Goal: Task Accomplishment & Management: Use online tool/utility

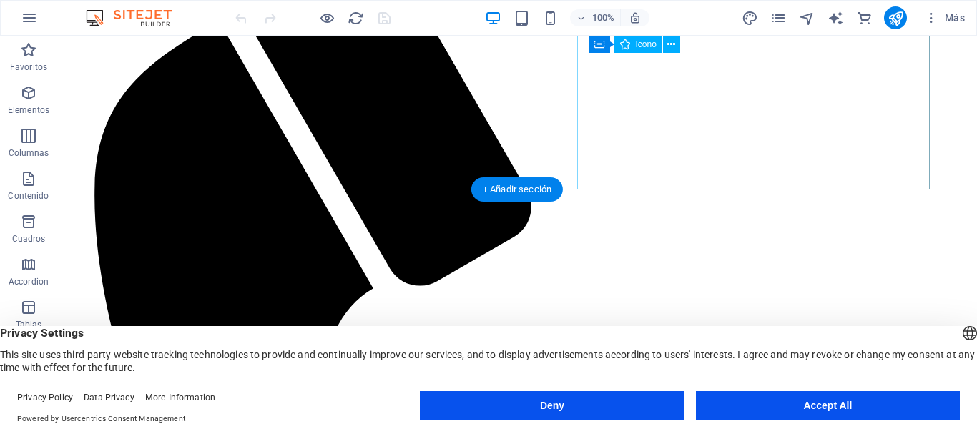
scroll to position [286, 0]
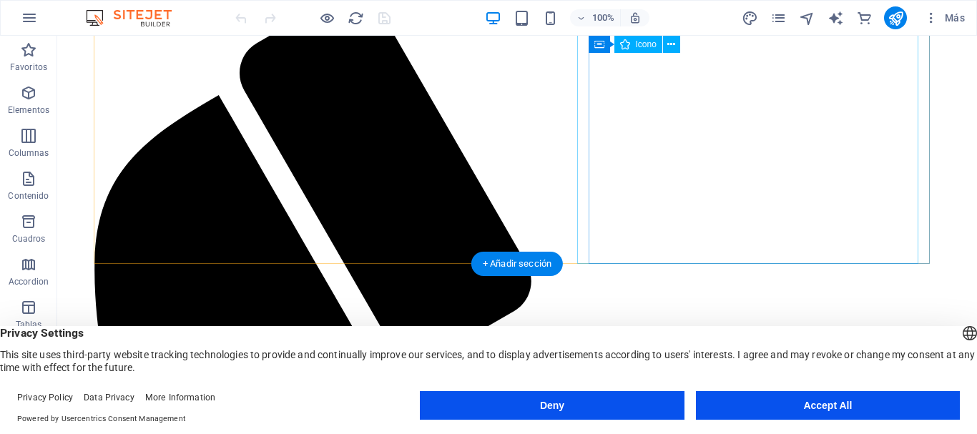
click at [673, 43] on icon at bounding box center [671, 44] width 8 height 15
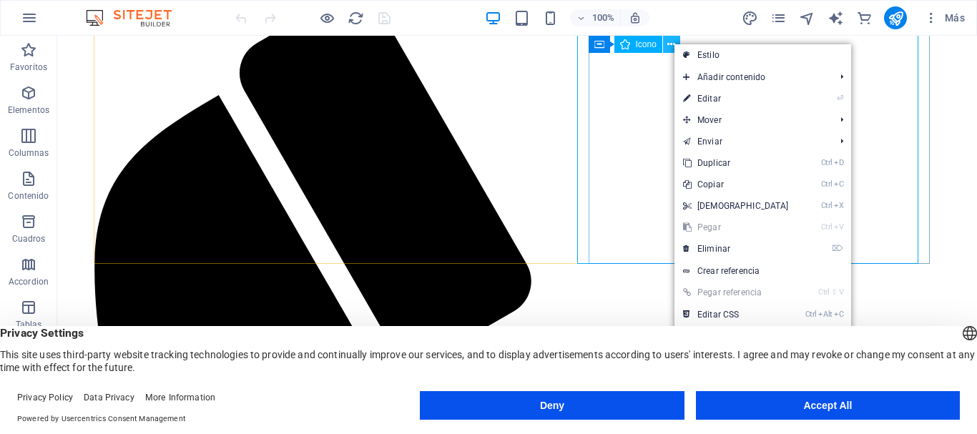
click at [669, 46] on icon at bounding box center [671, 44] width 8 height 15
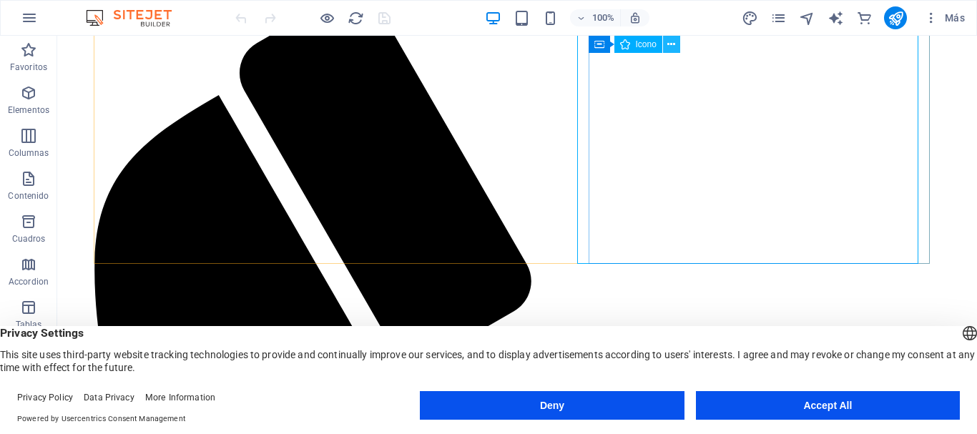
click at [672, 44] on icon at bounding box center [671, 44] width 8 height 15
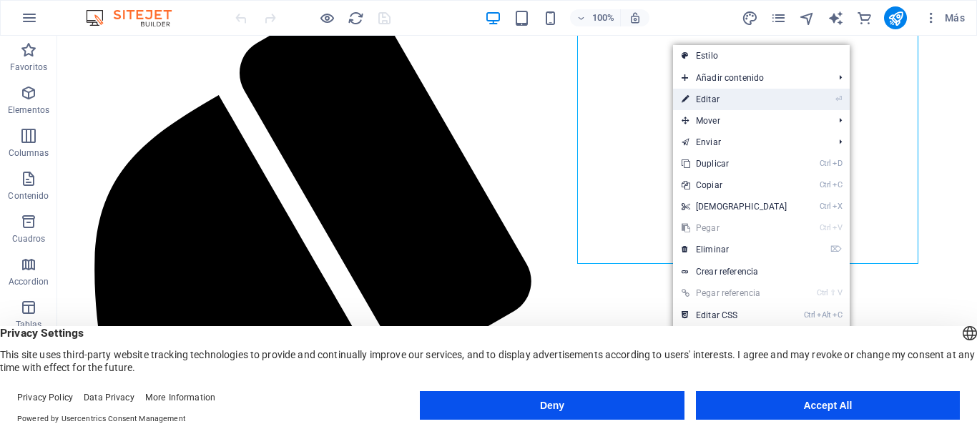
click at [695, 98] on link "⏎ Editar" at bounding box center [734, 99] width 123 height 21
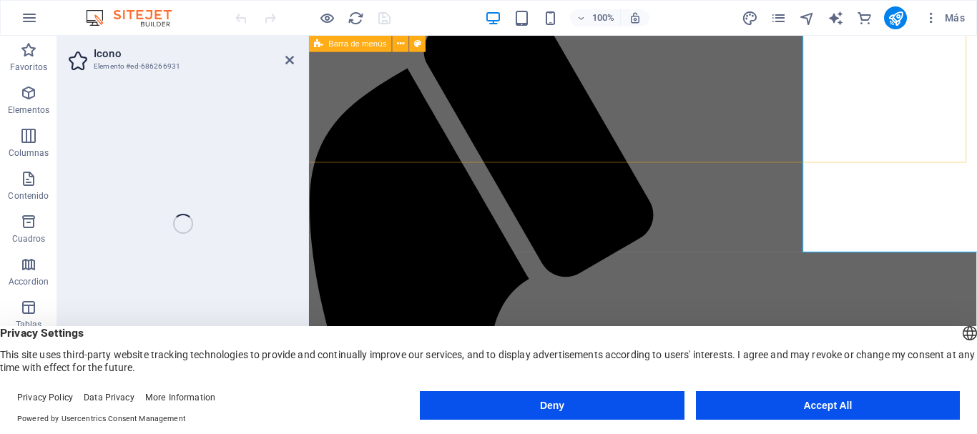
select select "xMidYMid"
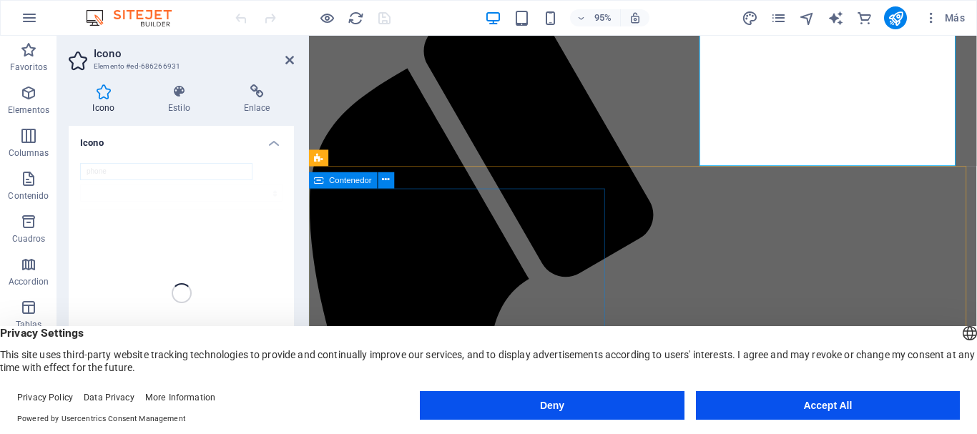
scroll to position [283, 0]
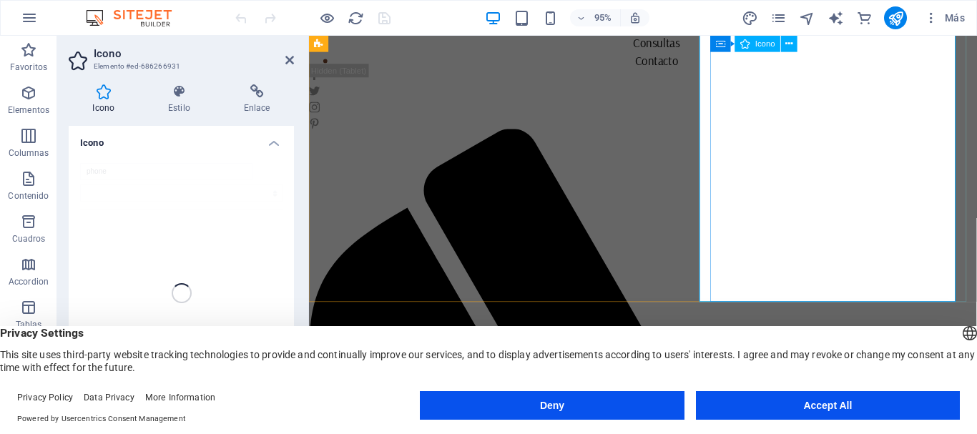
scroll to position [0, 0]
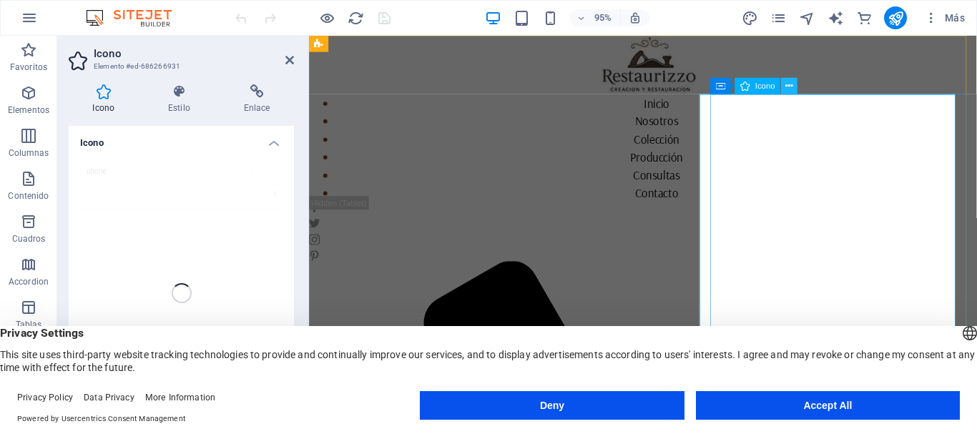
click at [791, 85] on icon at bounding box center [789, 86] width 7 height 14
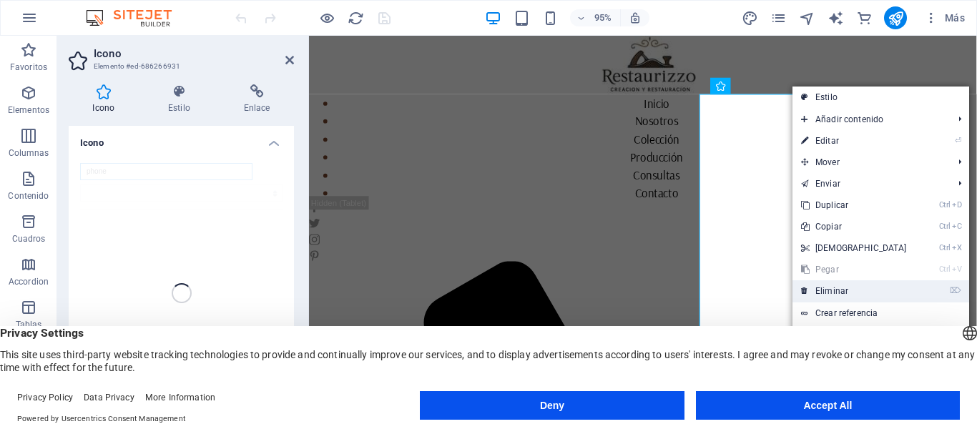
click at [833, 290] on link "⌦ Eliminar" at bounding box center [854, 290] width 123 height 21
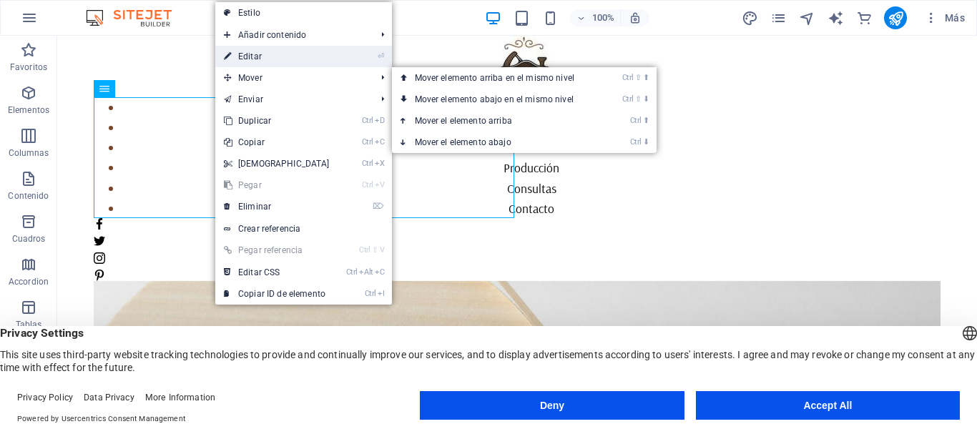
click at [242, 54] on link "⏎ Editar" at bounding box center [276, 56] width 123 height 21
select select
select select "1"
select select
select select "2"
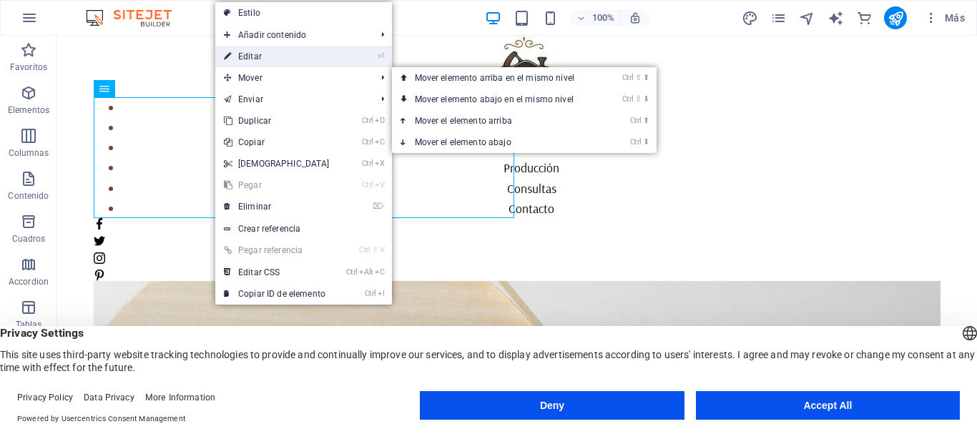
select select
select select "4"
select select
select select "5"
select select
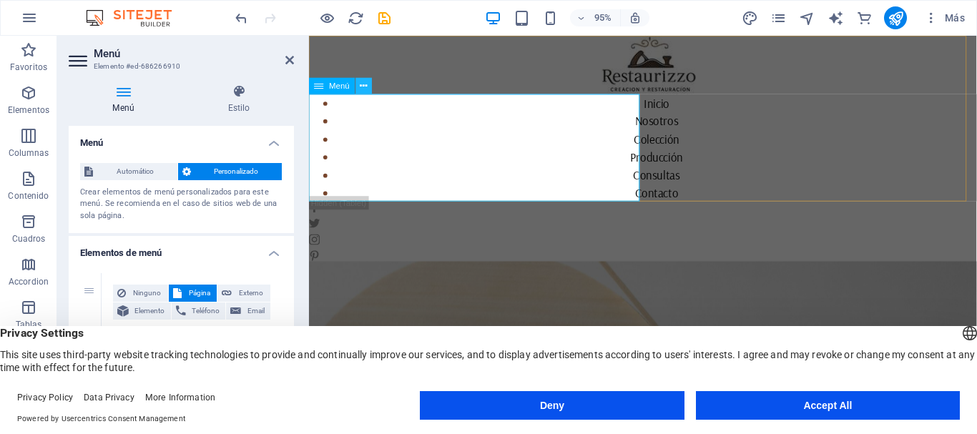
click at [360, 87] on icon at bounding box center [363, 86] width 7 height 14
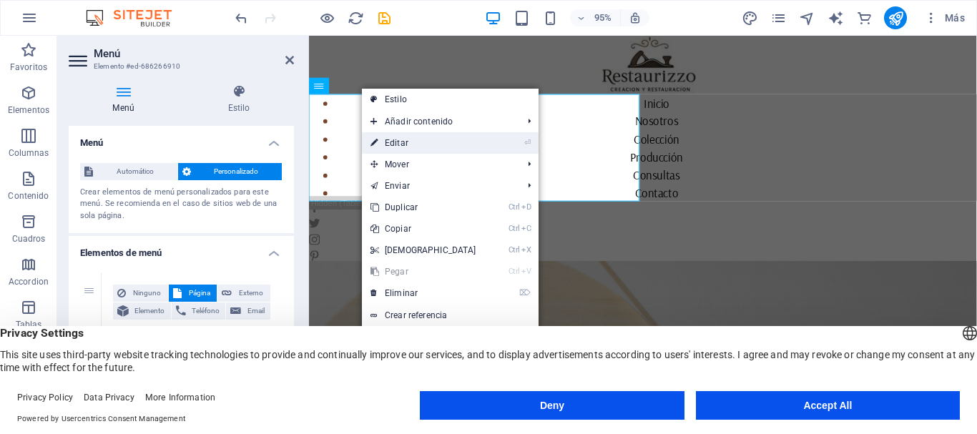
click at [400, 145] on link "⏎ Editar" at bounding box center [423, 142] width 123 height 21
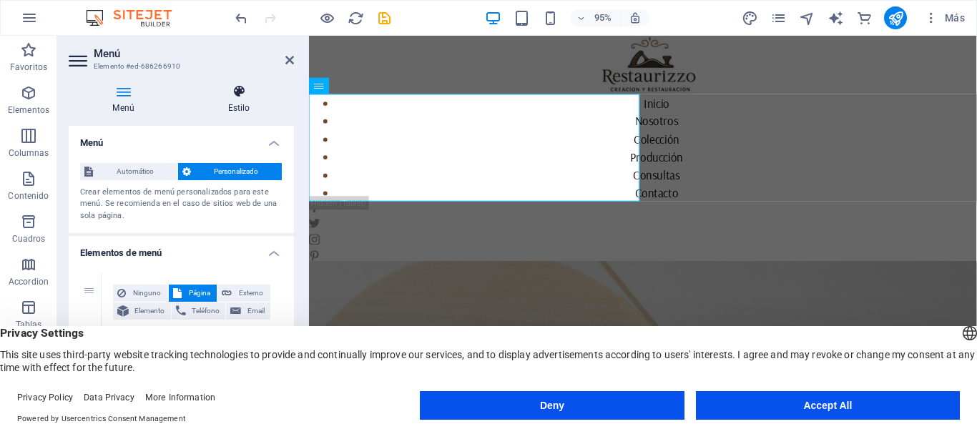
click at [235, 90] on icon at bounding box center [239, 91] width 110 height 14
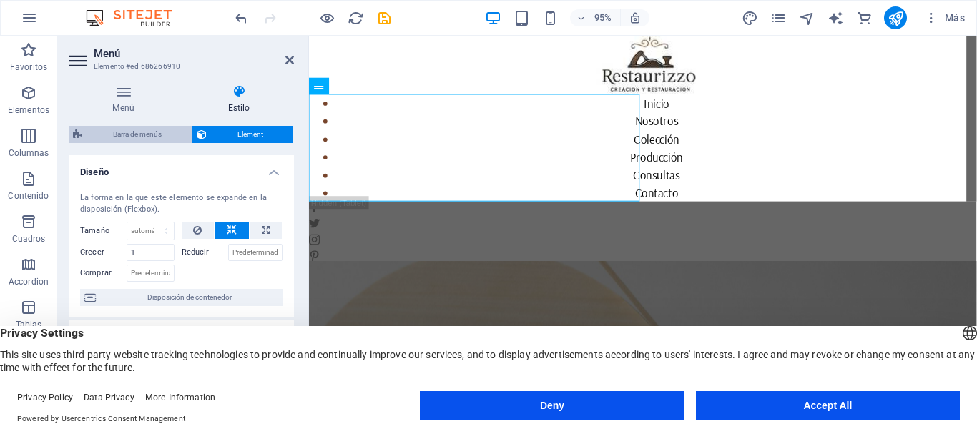
click at [137, 131] on span "Barra de menús" at bounding box center [137, 134] width 101 height 17
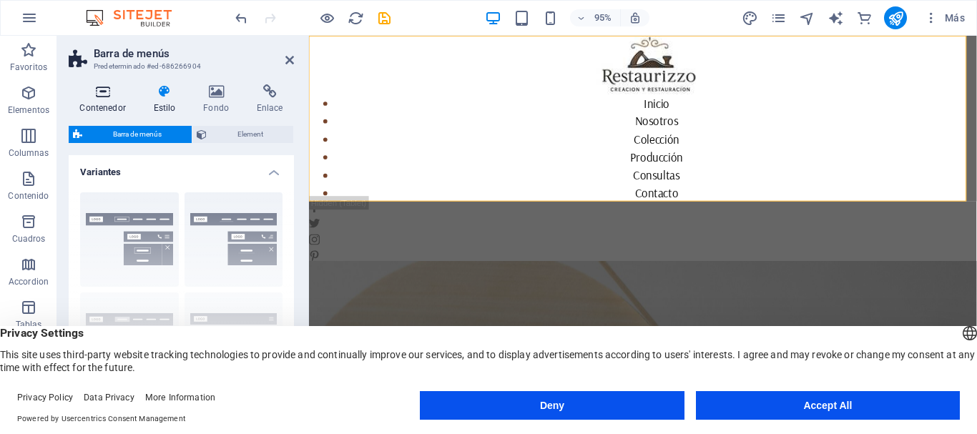
click at [104, 94] on icon at bounding box center [103, 91] width 68 height 14
click at [100, 93] on icon at bounding box center [103, 91] width 68 height 14
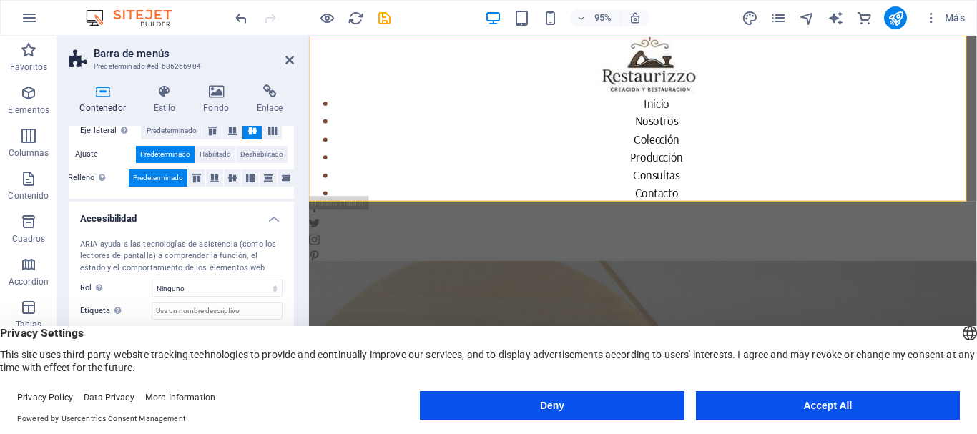
scroll to position [250, 0]
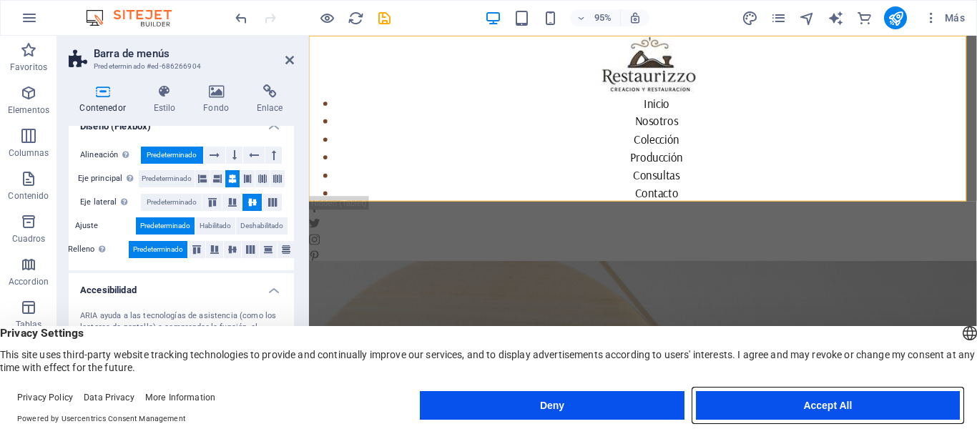
drag, startPoint x: 751, startPoint y: 406, endPoint x: 531, endPoint y: 432, distance: 221.8
click at [751, 407] on button "Accept All" at bounding box center [828, 405] width 264 height 29
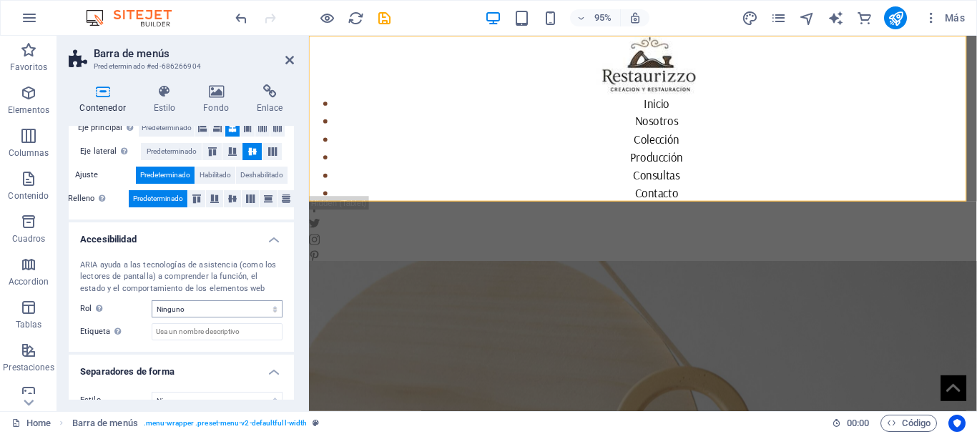
scroll to position [322, 0]
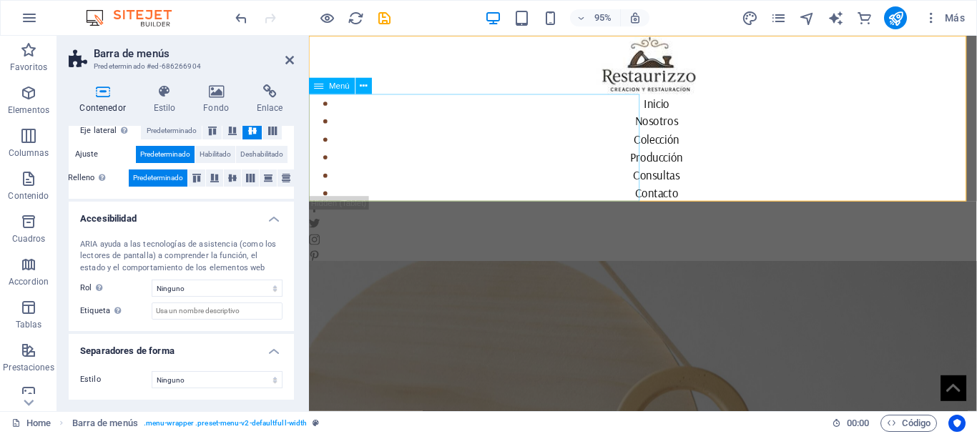
click at [407, 155] on nav "[PERSON_NAME] Colección Producción Consultas Contacto" at bounding box center [660, 153] width 703 height 113
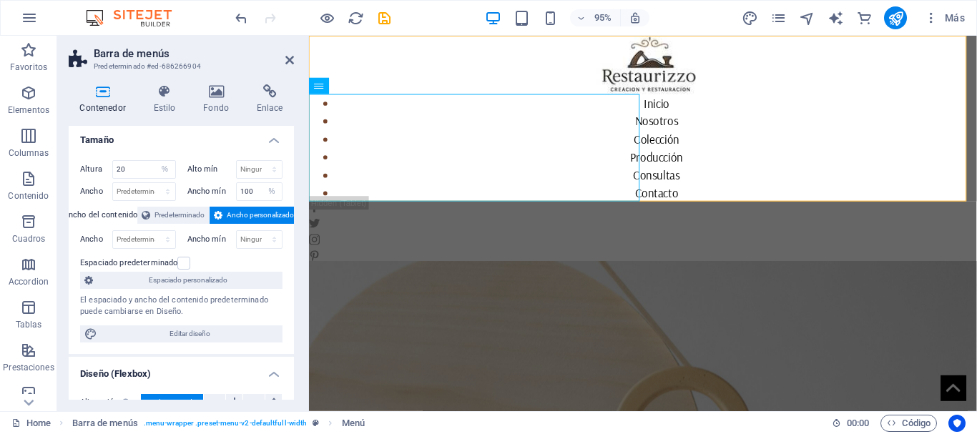
scroll to position [0, 0]
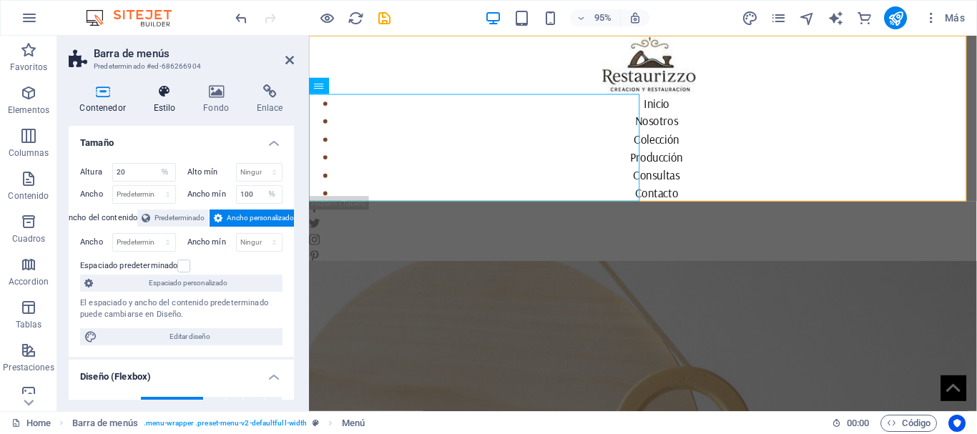
click at [163, 92] on icon at bounding box center [164, 91] width 44 height 14
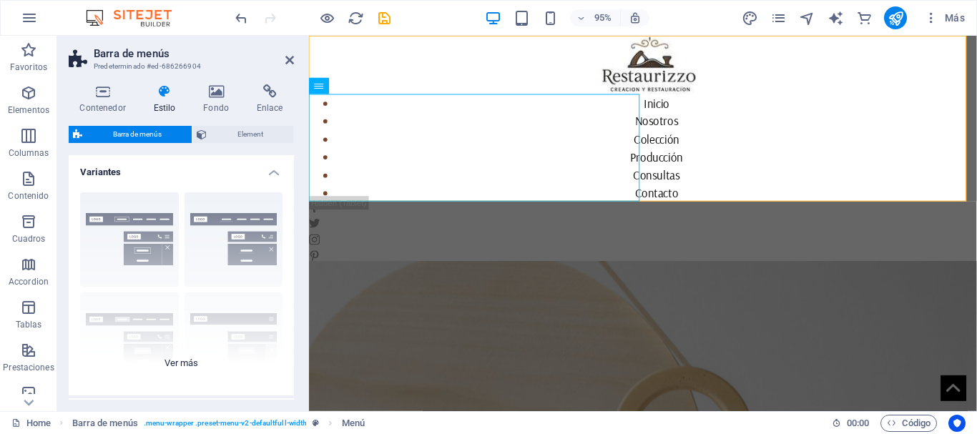
click at [143, 221] on div "Borde Centrado Predeterminado Fijo Loki Desencadenador Ancho XXL" at bounding box center [181, 288] width 225 height 215
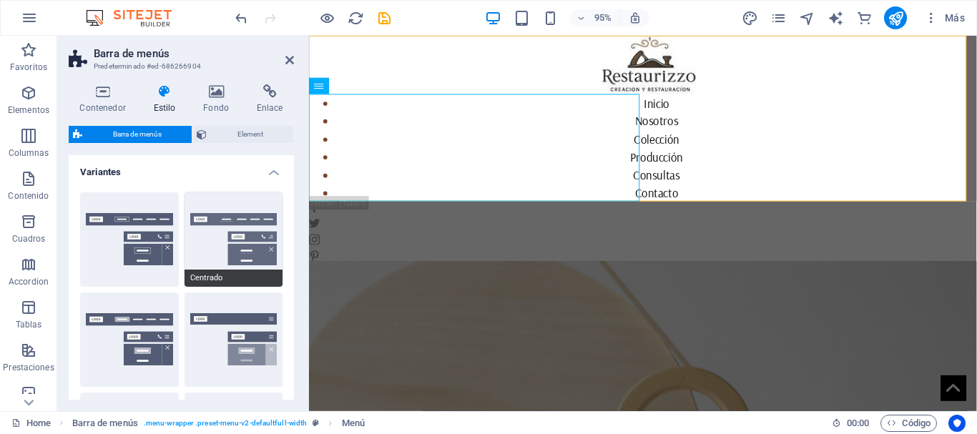
click at [237, 220] on button "Centrado" at bounding box center [234, 239] width 99 height 94
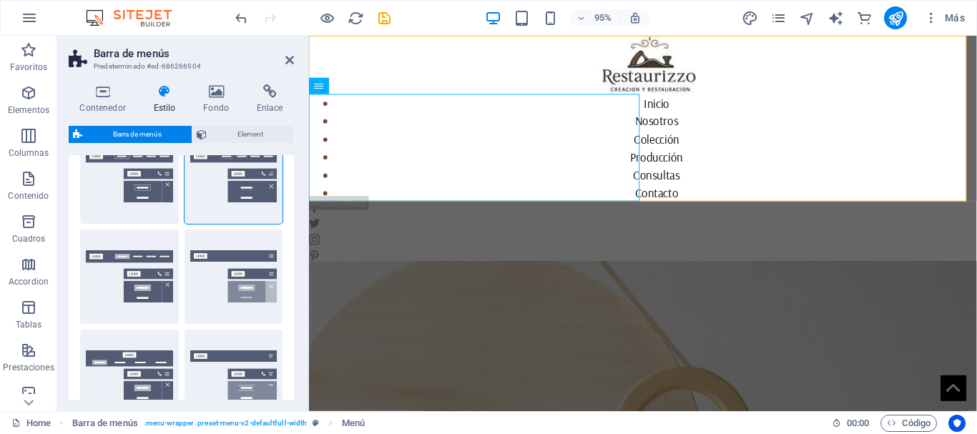
scroll to position [429, 0]
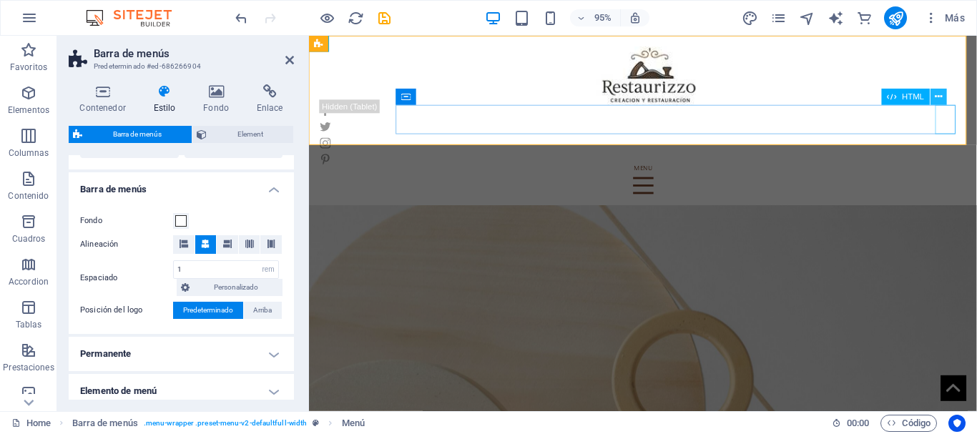
click at [938, 93] on icon at bounding box center [938, 97] width 7 height 14
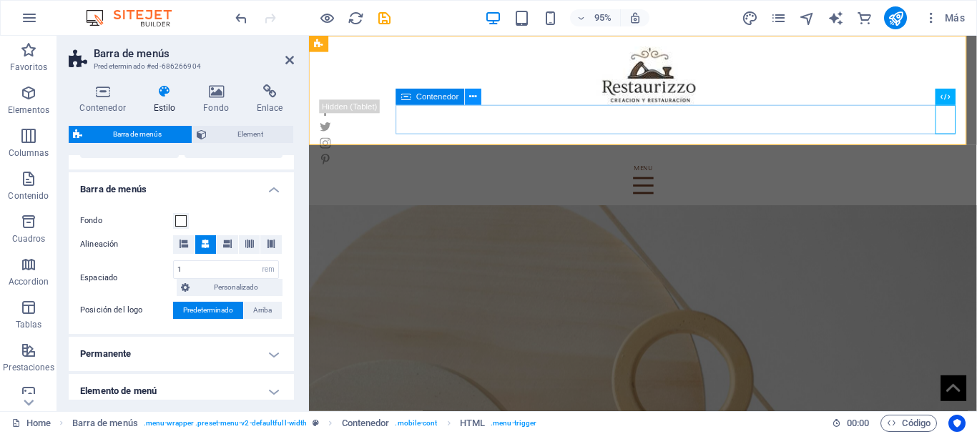
click at [476, 99] on icon at bounding box center [472, 97] width 7 height 14
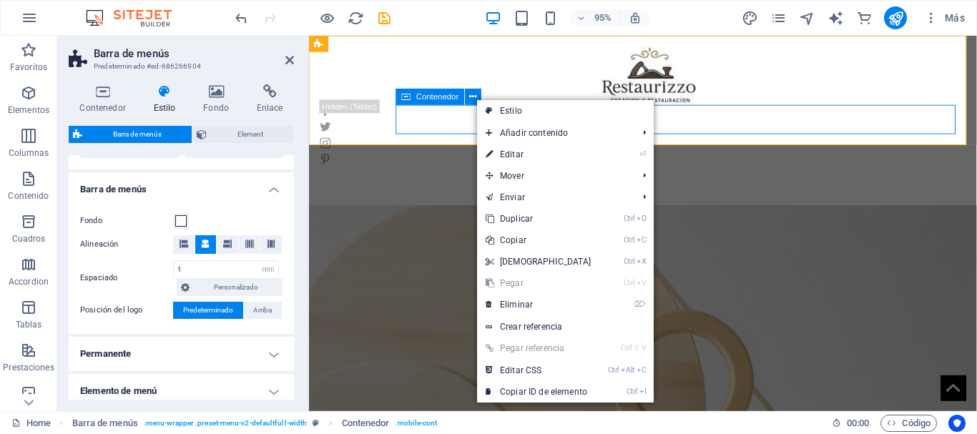
click at [795, 172] on div at bounding box center [660, 187] width 680 height 31
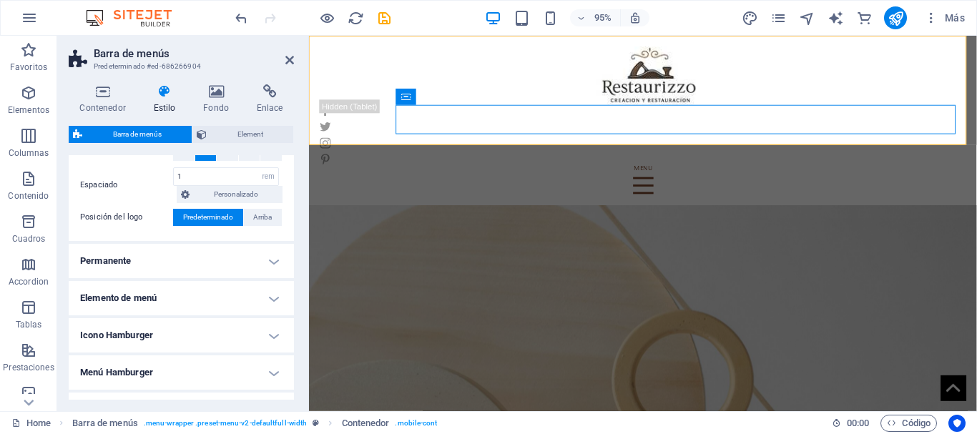
scroll to position [501, 0]
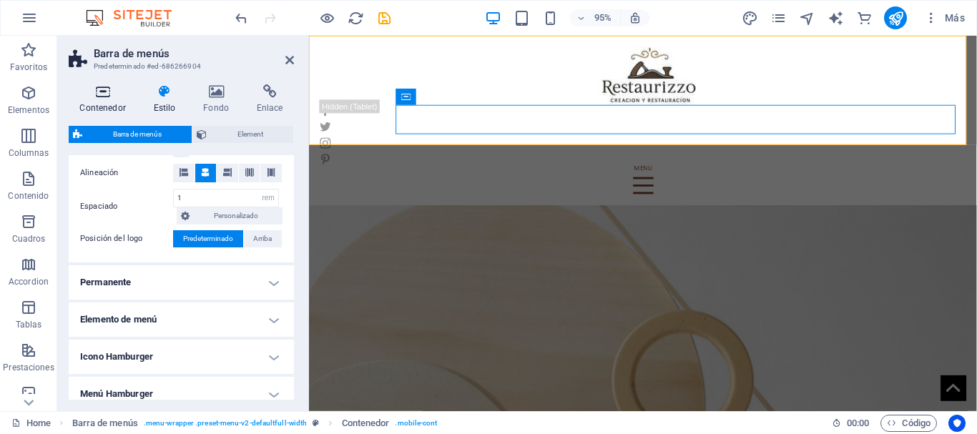
click at [105, 88] on icon at bounding box center [103, 91] width 68 height 14
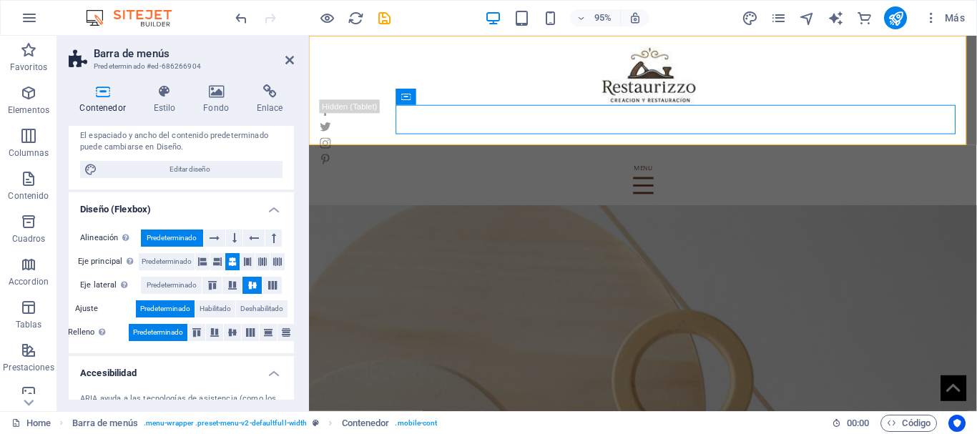
scroll to position [143, 0]
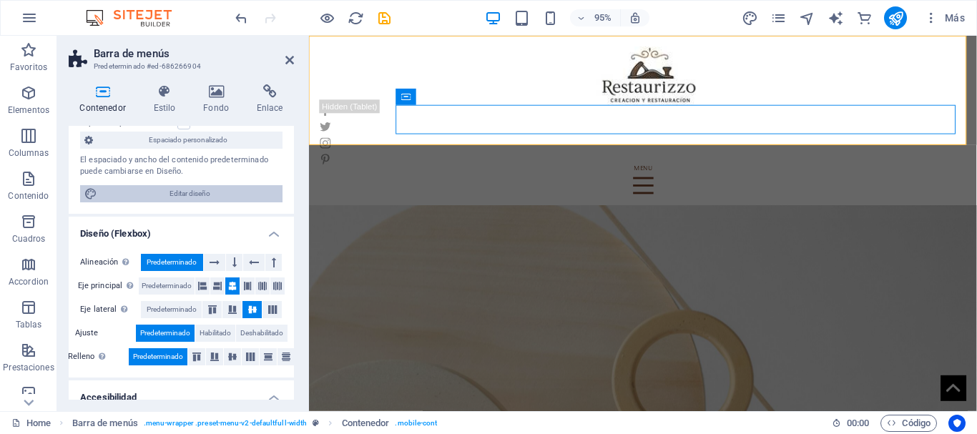
click at [167, 193] on span "Editar diseño" at bounding box center [190, 193] width 177 height 17
select select "rem"
select select "400"
select select "px"
select select "rem"
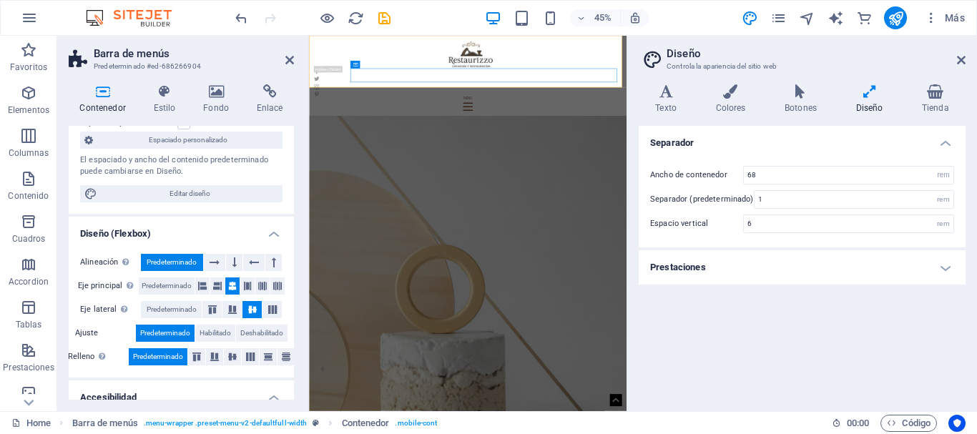
click at [677, 267] on h4 "Prestaciones" at bounding box center [802, 267] width 327 height 34
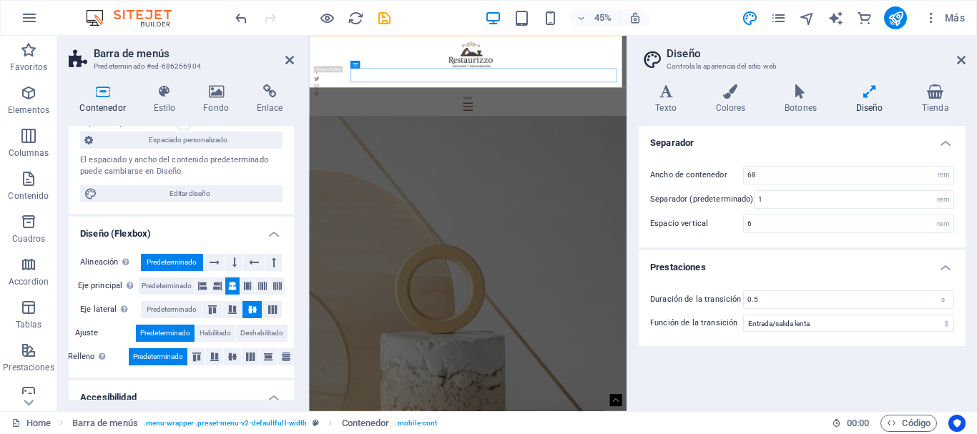
click at [682, 175] on label "Ancho de contenedor" at bounding box center [696, 175] width 93 height 8
click at [867, 98] on icon at bounding box center [869, 91] width 60 height 14
click at [464, 172] on div at bounding box center [661, 187] width 683 height 31
click at [959, 60] on icon at bounding box center [961, 59] width 9 height 11
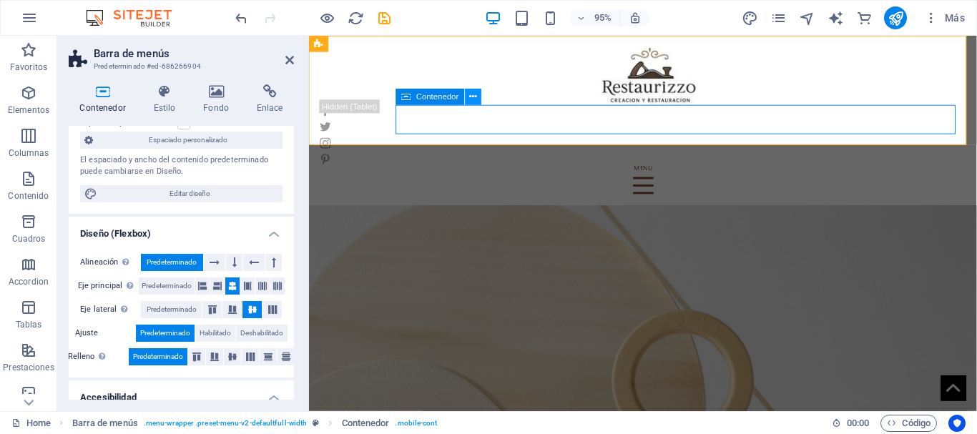
click at [472, 97] on icon at bounding box center [472, 97] width 7 height 14
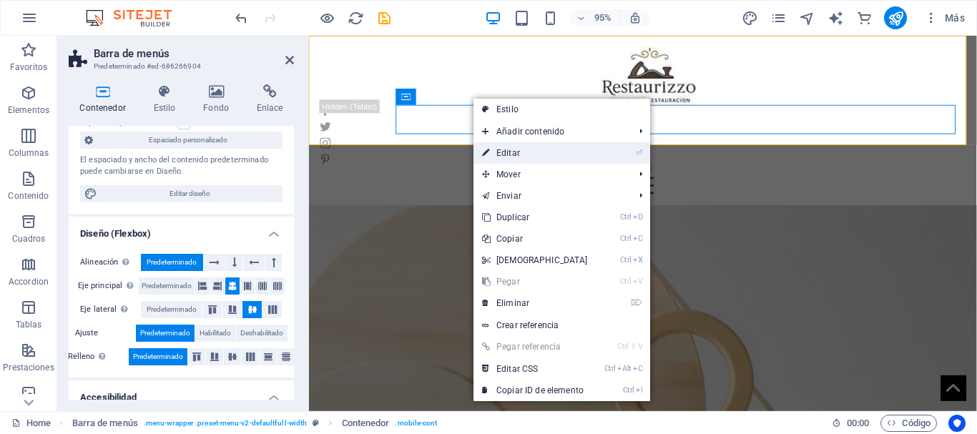
click at [493, 154] on link "⏎ Editar" at bounding box center [535, 152] width 123 height 21
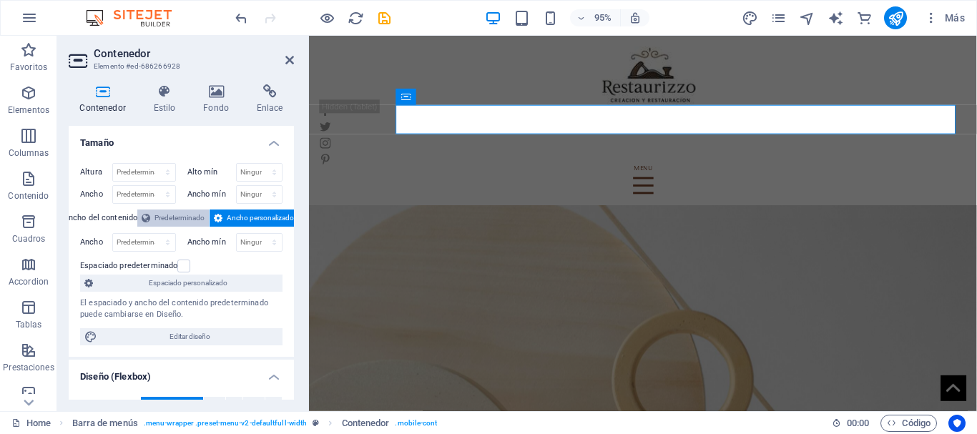
click at [167, 217] on span "Predeterminado" at bounding box center [179, 218] width 50 height 17
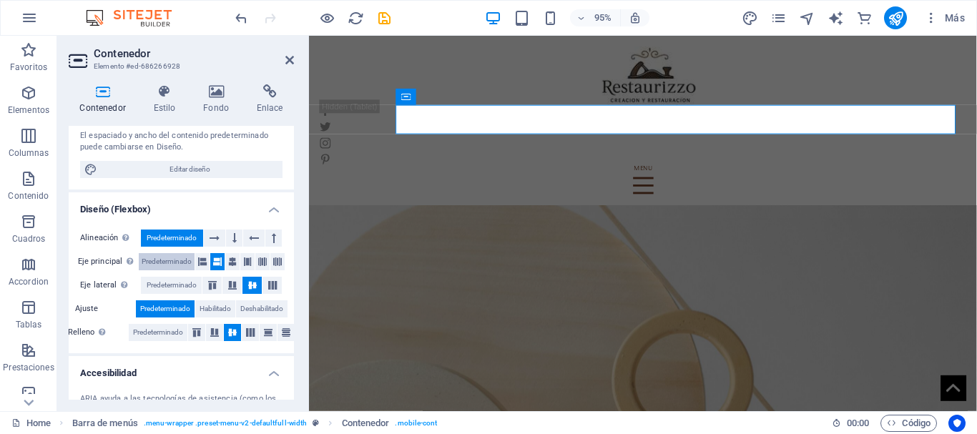
click at [171, 260] on span "Predeterminado" at bounding box center [167, 261] width 50 height 17
click at [168, 285] on span "Predeterminado" at bounding box center [172, 285] width 50 height 17
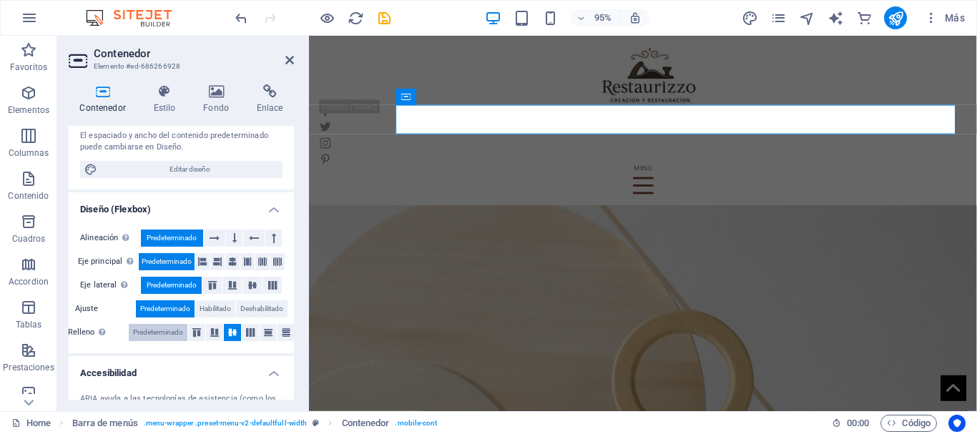
click at [152, 330] on span "Predeterminado" at bounding box center [158, 332] width 50 height 17
click at [280, 331] on icon at bounding box center [286, 332] width 17 height 9
click at [154, 332] on span "Predeterminado" at bounding box center [158, 332] width 50 height 17
click at [213, 309] on span "Habilitado" at bounding box center [215, 308] width 31 height 17
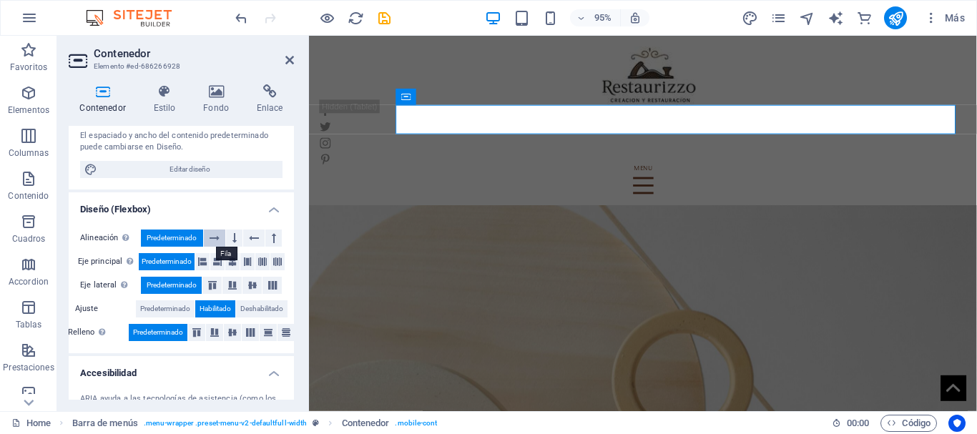
click at [220, 236] on button at bounding box center [215, 238] width 22 height 17
click at [232, 265] on icon at bounding box center [232, 261] width 9 height 17
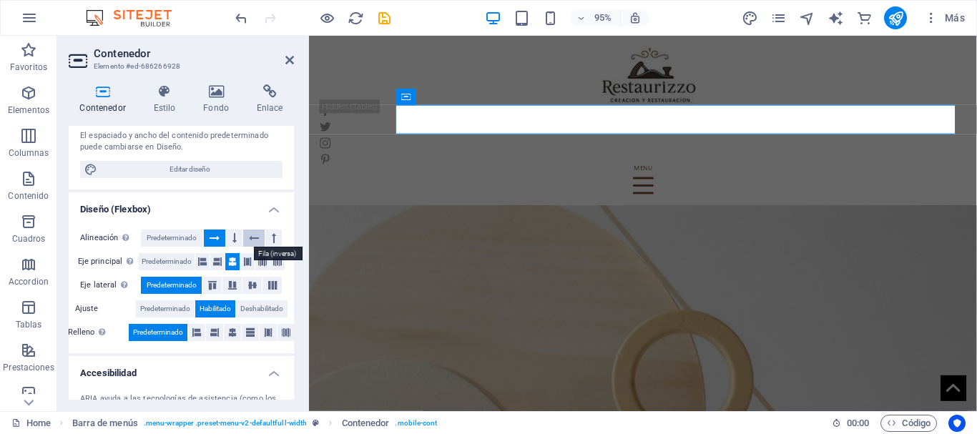
click at [246, 237] on button at bounding box center [254, 238] width 22 height 17
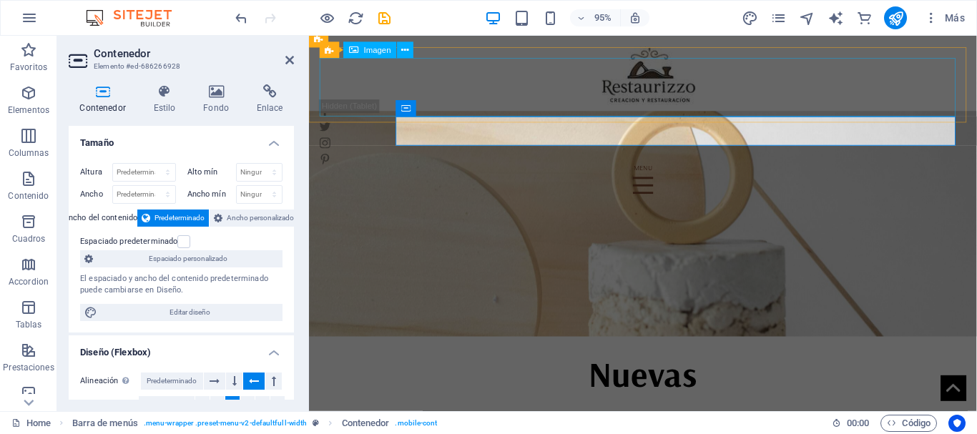
scroll to position [0, 0]
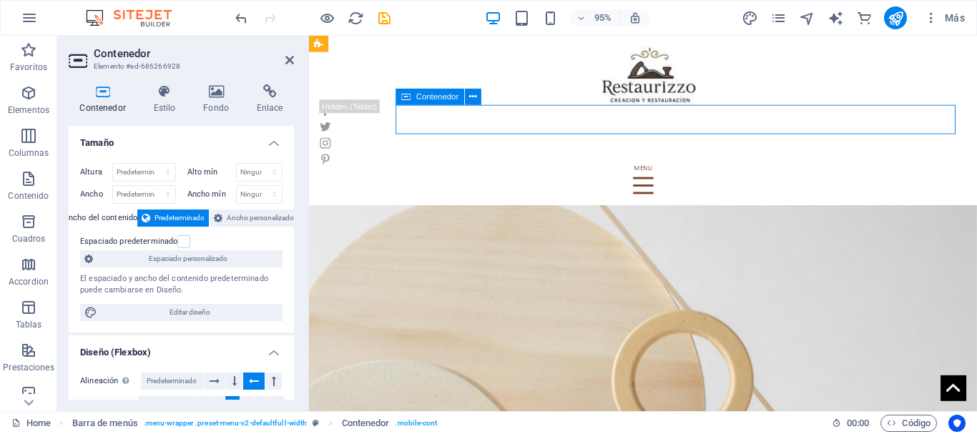
click at [586, 172] on div at bounding box center [660, 187] width 680 height 31
click at [471, 92] on icon at bounding box center [472, 97] width 7 height 14
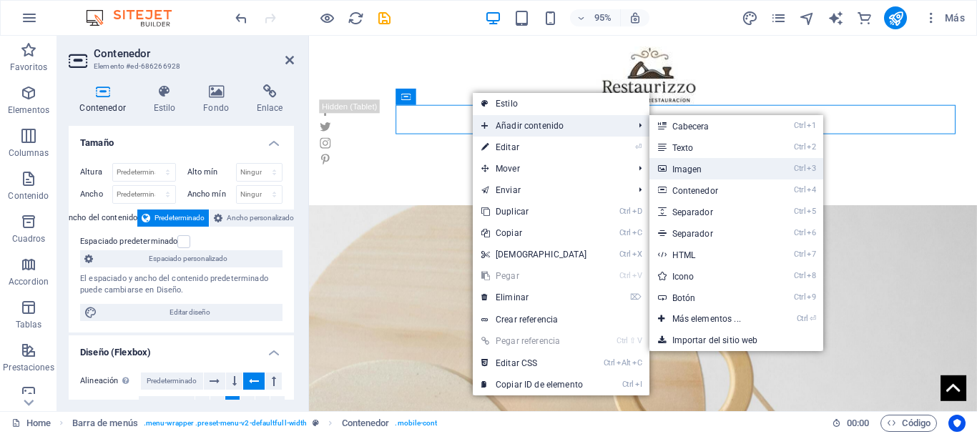
click at [676, 169] on link "Ctrl 3 Imagen" at bounding box center [709, 168] width 120 height 21
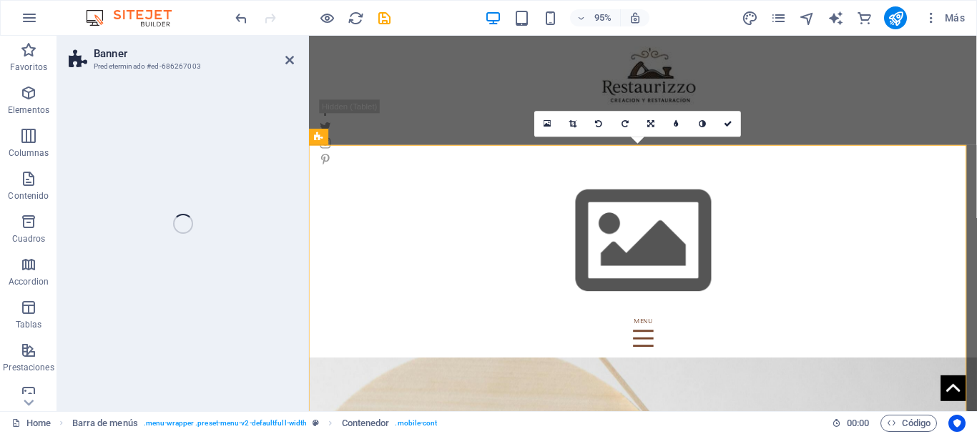
select select "vh"
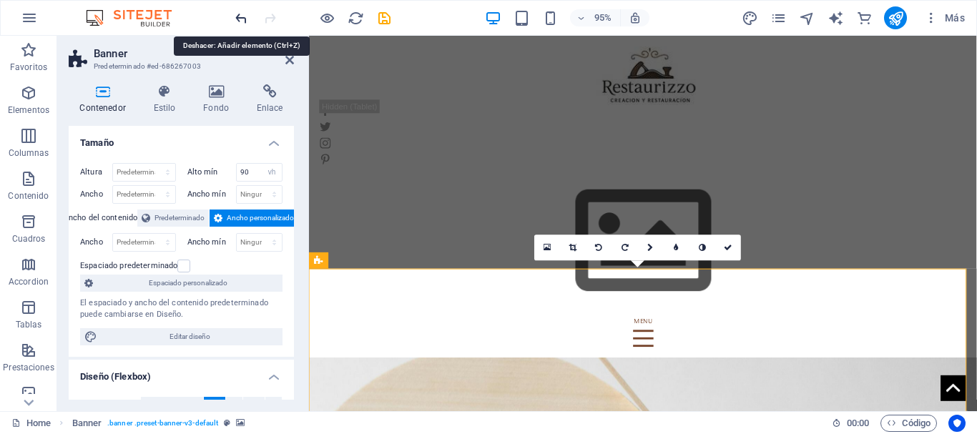
click at [242, 16] on icon "undo" at bounding box center [241, 18] width 16 height 16
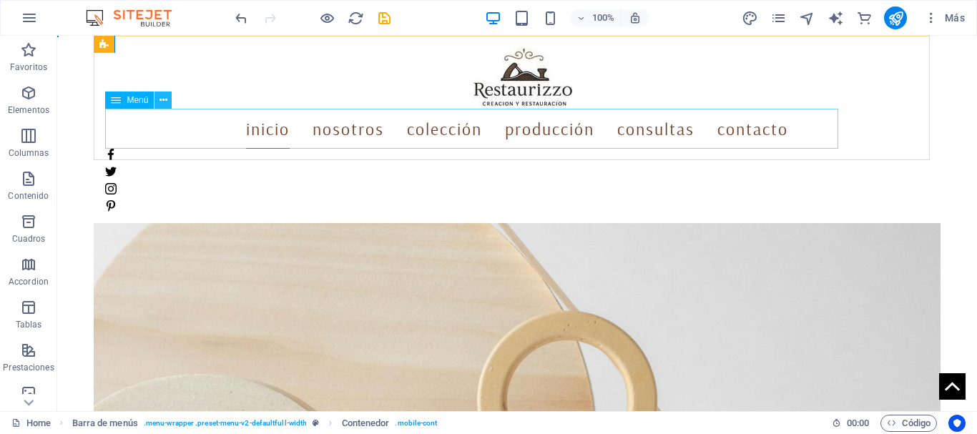
click at [160, 97] on icon at bounding box center [164, 100] width 8 height 15
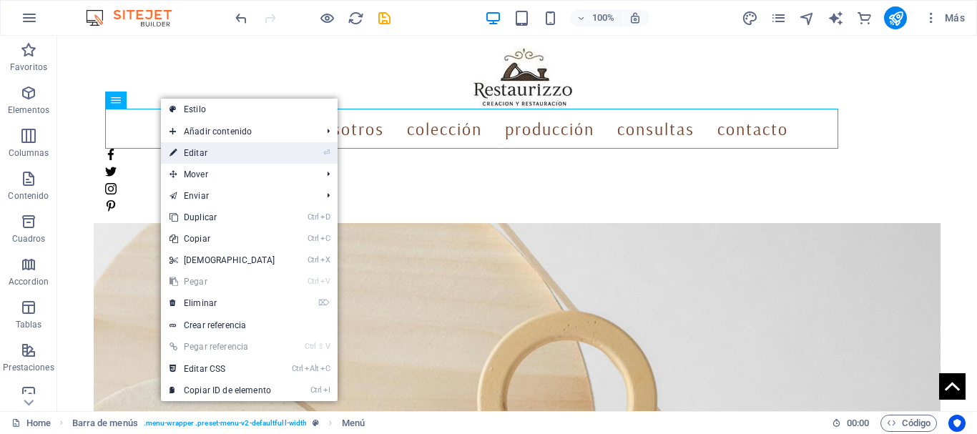
click at [187, 155] on link "⏎ Editar" at bounding box center [222, 152] width 123 height 21
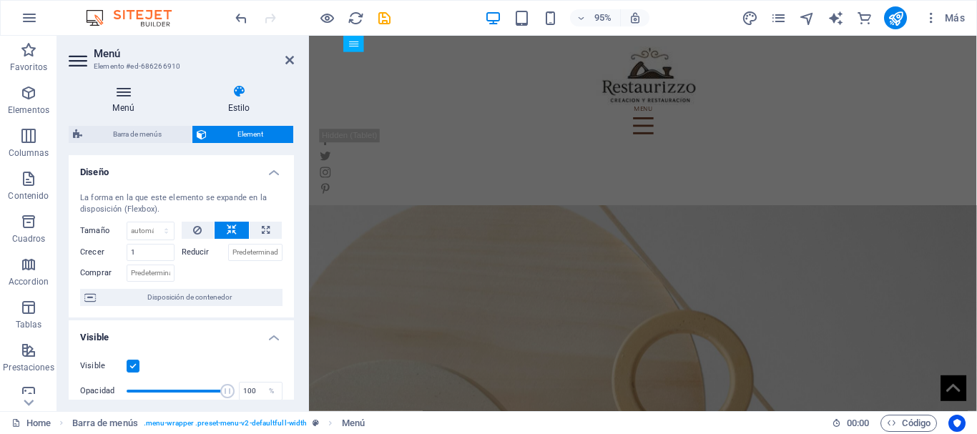
click at [119, 97] on icon at bounding box center [123, 91] width 109 height 14
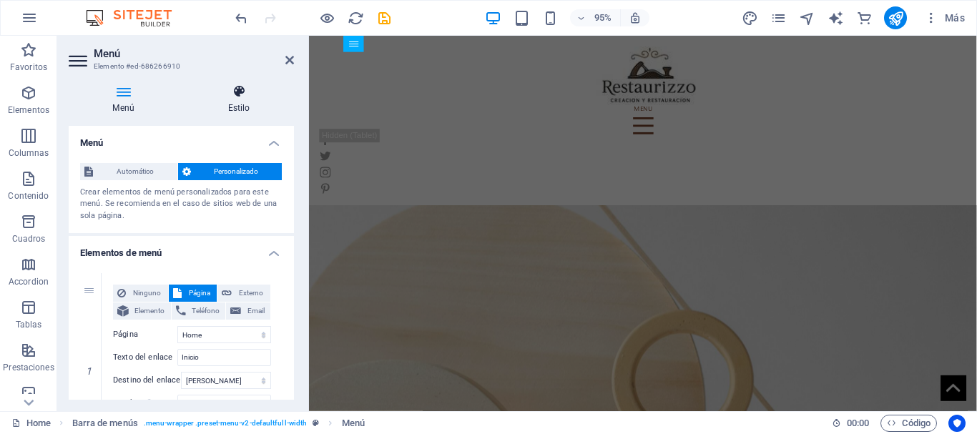
click at [237, 89] on icon at bounding box center [239, 91] width 110 height 14
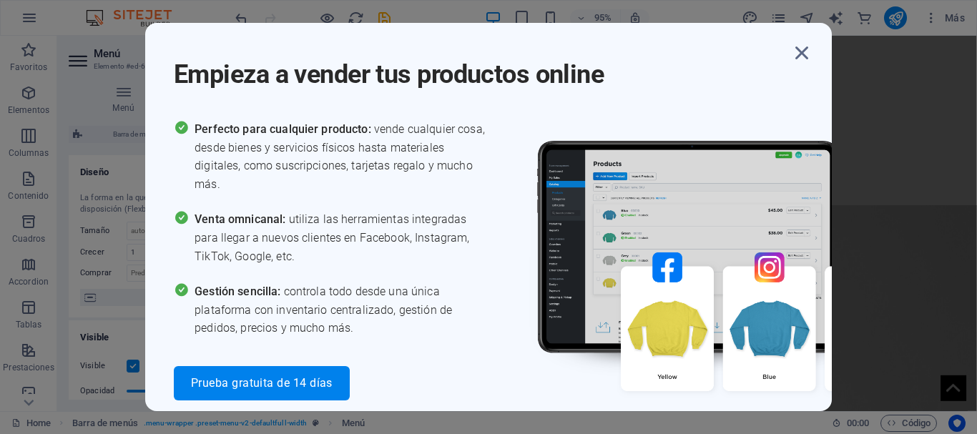
drag, startPoint x: 803, startPoint y: 52, endPoint x: 784, endPoint y: 54, distance: 19.4
click at [803, 52] on icon "button" at bounding box center [802, 53] width 26 height 26
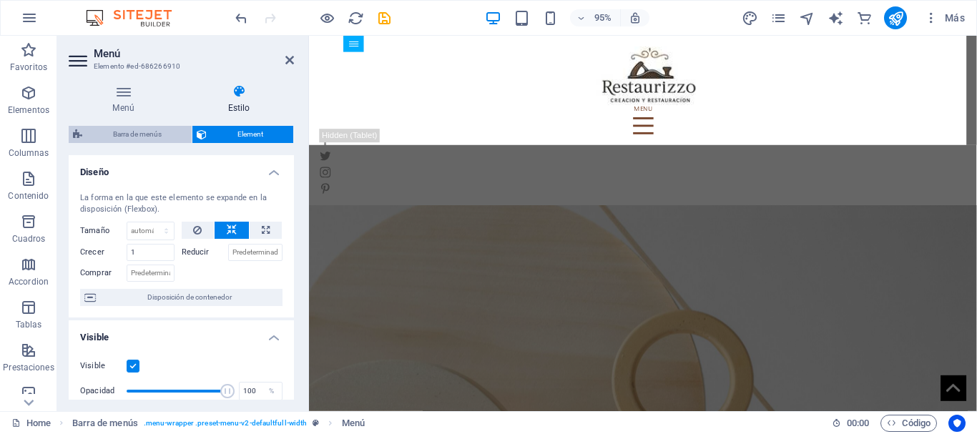
click at [125, 138] on span "Barra de menús" at bounding box center [137, 134] width 101 height 17
select select "rem"
select select
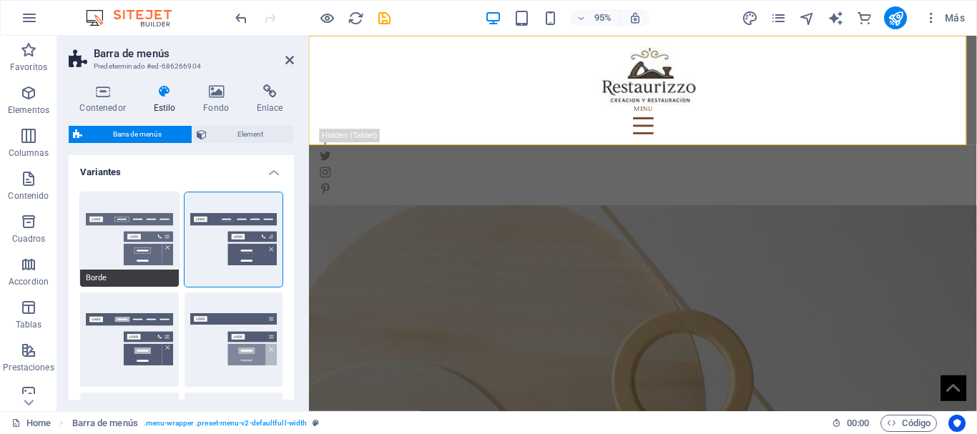
click at [147, 222] on button "Borde" at bounding box center [129, 239] width 99 height 94
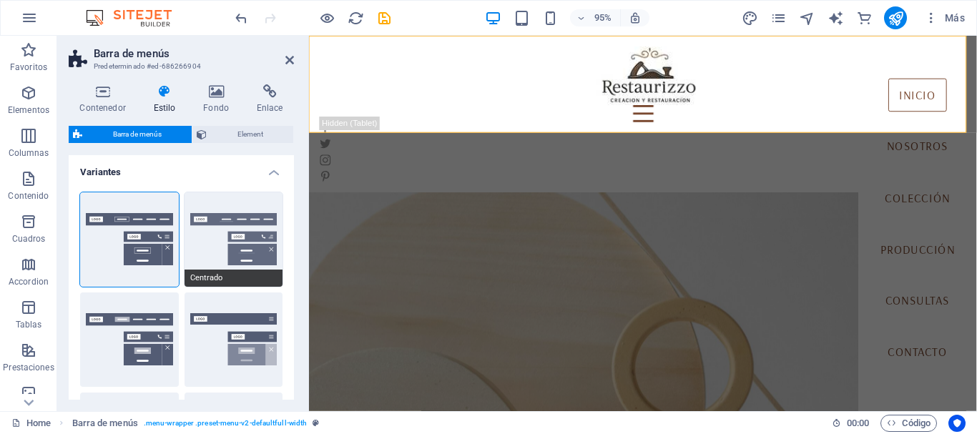
click at [214, 218] on button "Centrado" at bounding box center [234, 239] width 99 height 94
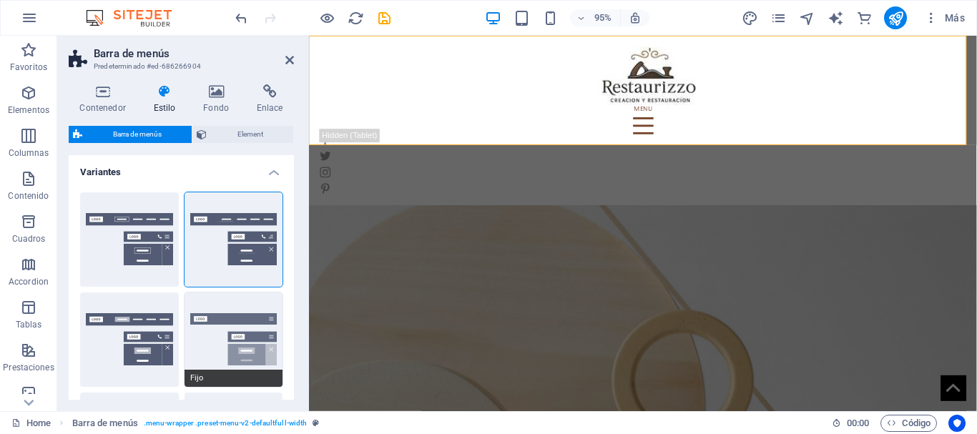
click at [240, 322] on button "Fijo" at bounding box center [234, 340] width 99 height 94
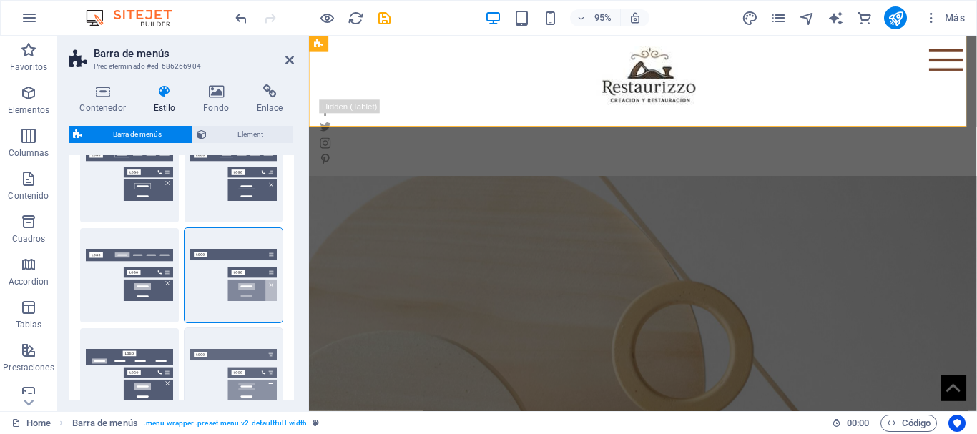
scroll to position [215, 0]
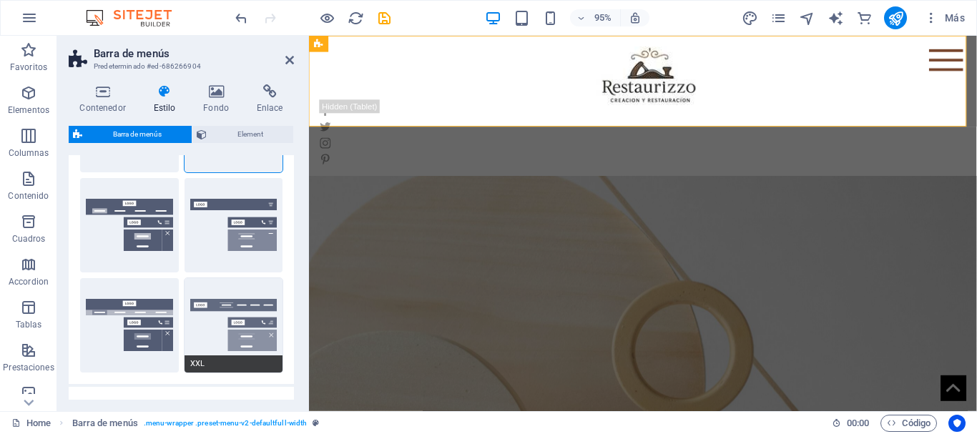
click at [250, 333] on button "XXL" at bounding box center [234, 325] width 99 height 94
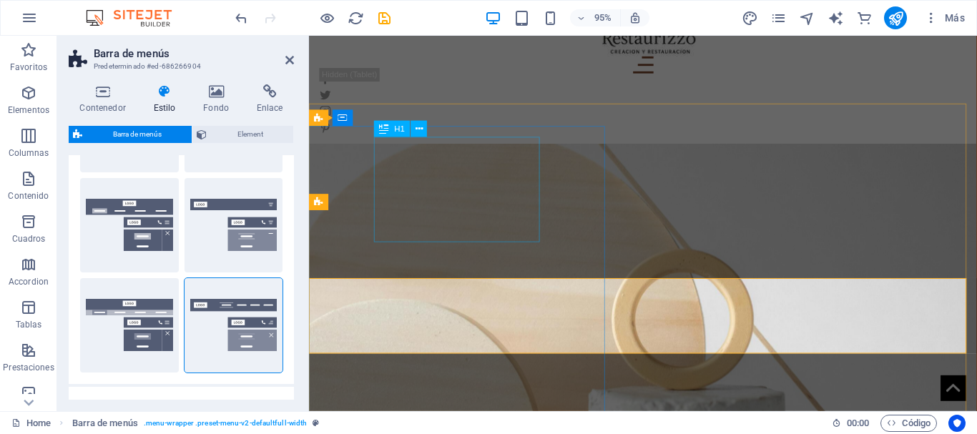
scroll to position [0, 0]
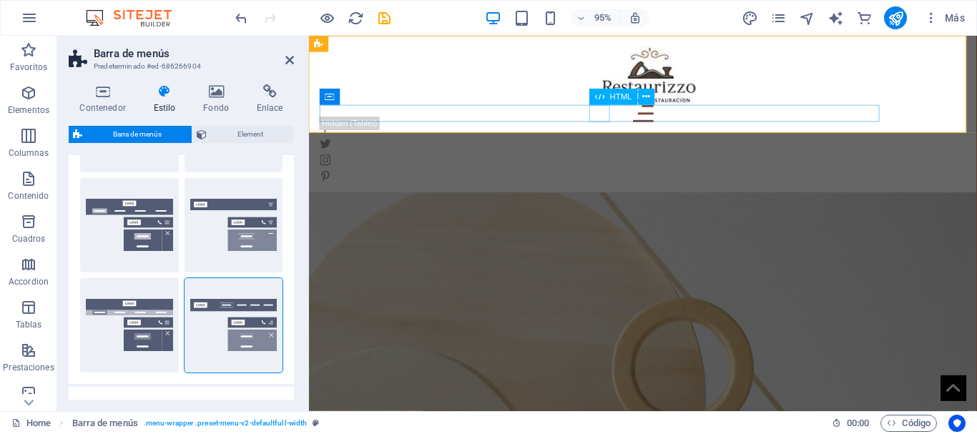
click at [612, 119] on div at bounding box center [660, 118] width 657 height 18
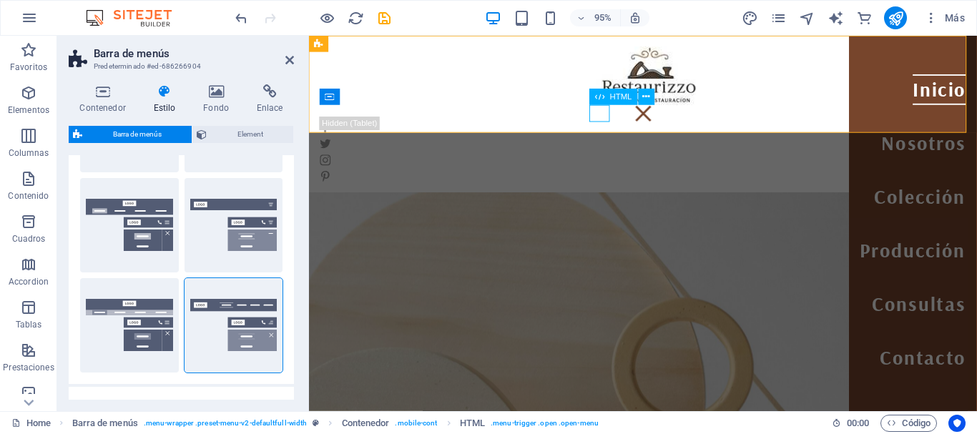
click at [612, 119] on div at bounding box center [660, 118] width 657 height 18
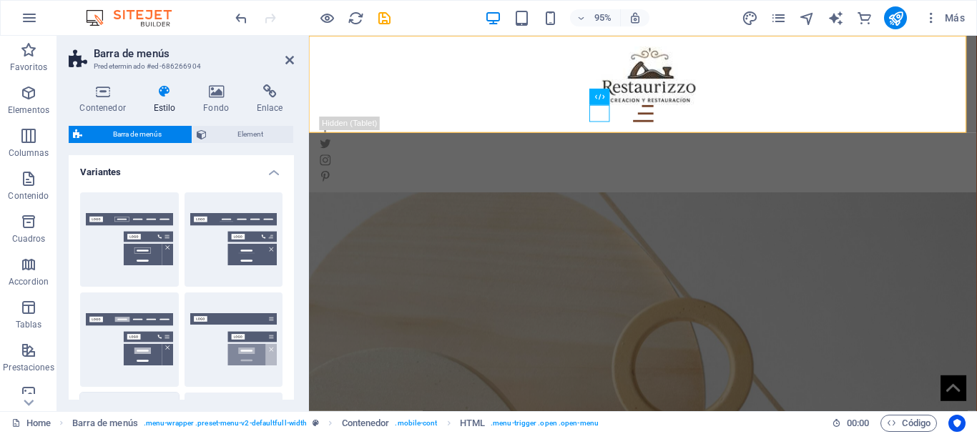
click at [120, 220] on button "Borde" at bounding box center [129, 239] width 99 height 94
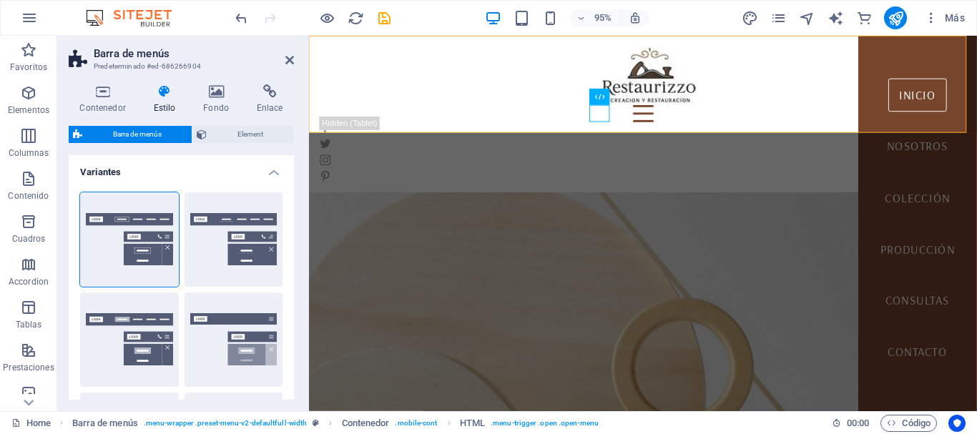
click at [737, 247] on figure at bounding box center [660, 379] width 703 height 356
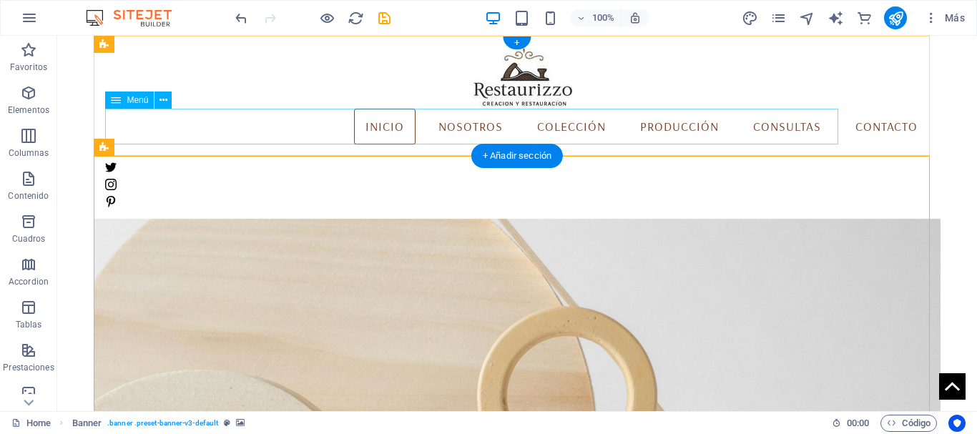
click at [371, 134] on nav "[PERSON_NAME] Colección Producción Consultas Contacto" at bounding box center [516, 127] width 823 height 36
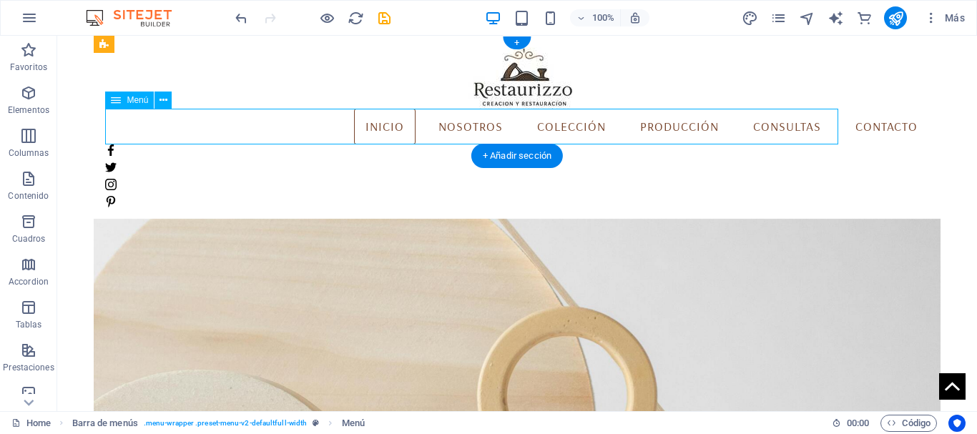
click at [478, 128] on nav "[PERSON_NAME] Colección Producción Consultas Contacto" at bounding box center [516, 127] width 823 height 36
click at [161, 102] on icon at bounding box center [164, 100] width 8 height 15
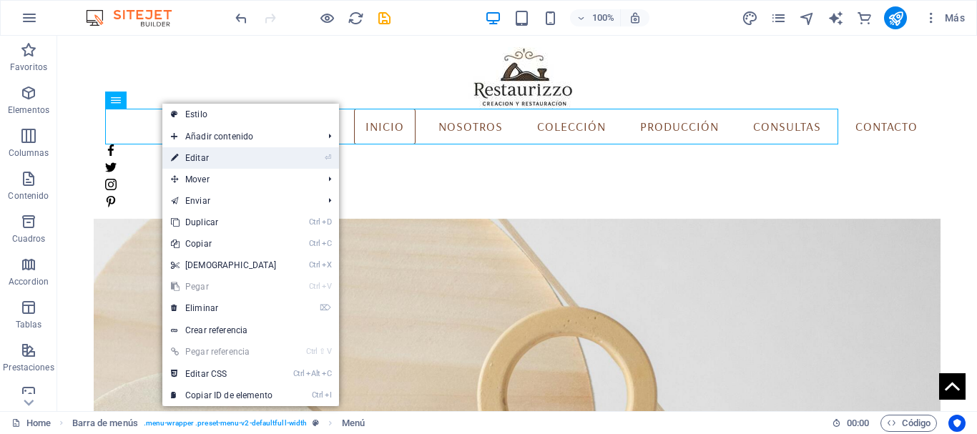
click at [197, 160] on link "⏎ Editar" at bounding box center [223, 157] width 123 height 21
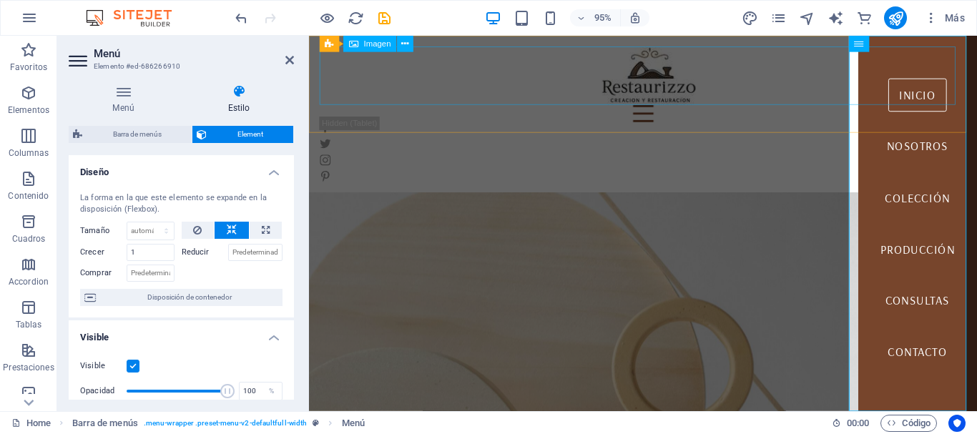
drag, startPoint x: 358, startPoint y: 68, endPoint x: 605, endPoint y: 67, distance: 247.5
click at [605, 67] on figure at bounding box center [660, 78] width 680 height 62
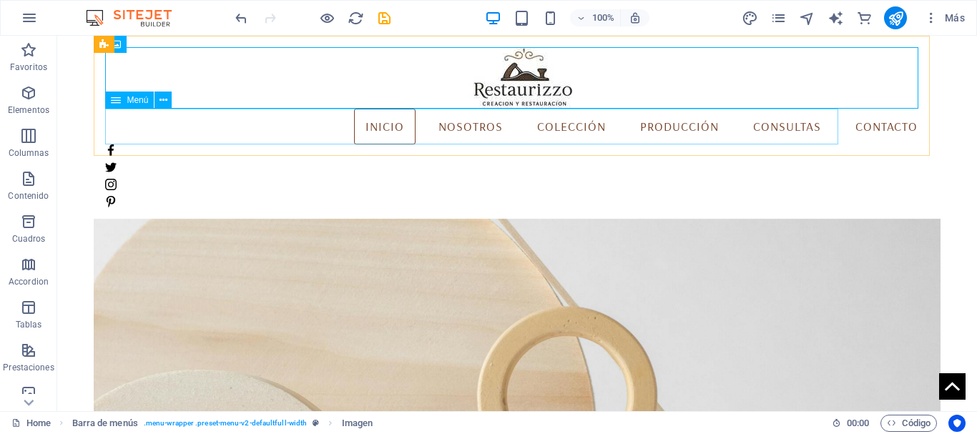
click at [128, 102] on span "Menú" at bounding box center [137, 100] width 21 height 9
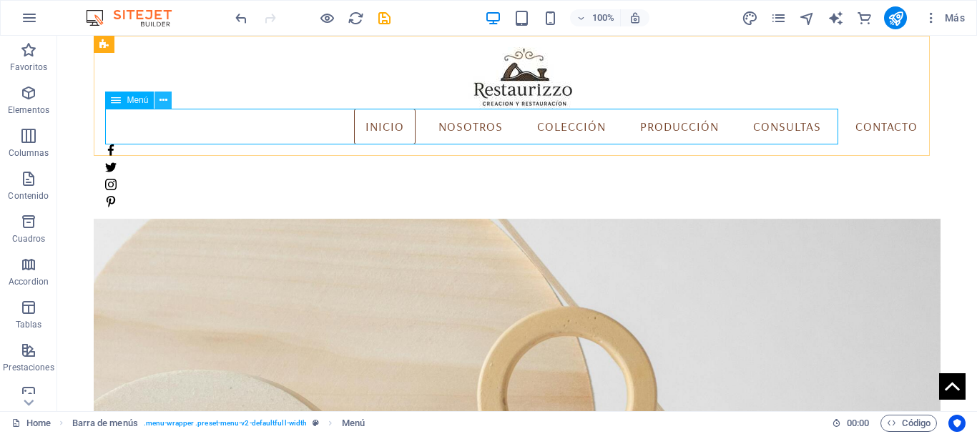
click at [163, 101] on icon at bounding box center [164, 100] width 8 height 15
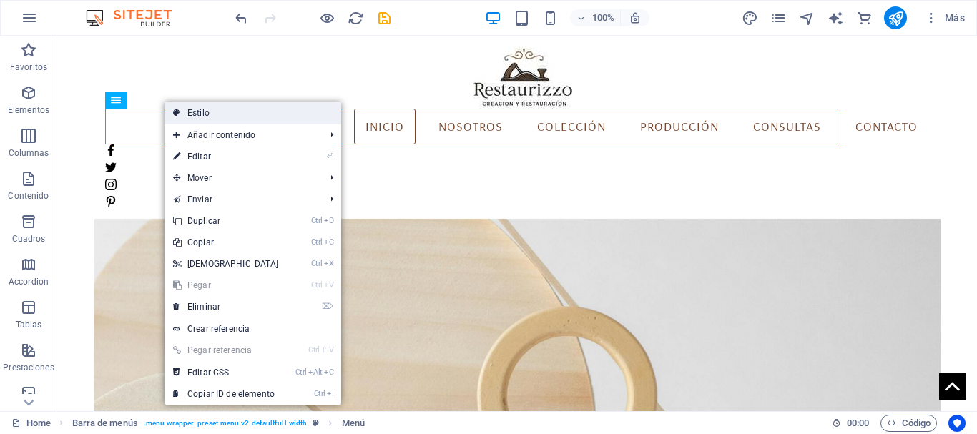
click at [207, 112] on link "Estilo" at bounding box center [253, 112] width 177 height 21
select select "rem"
select select
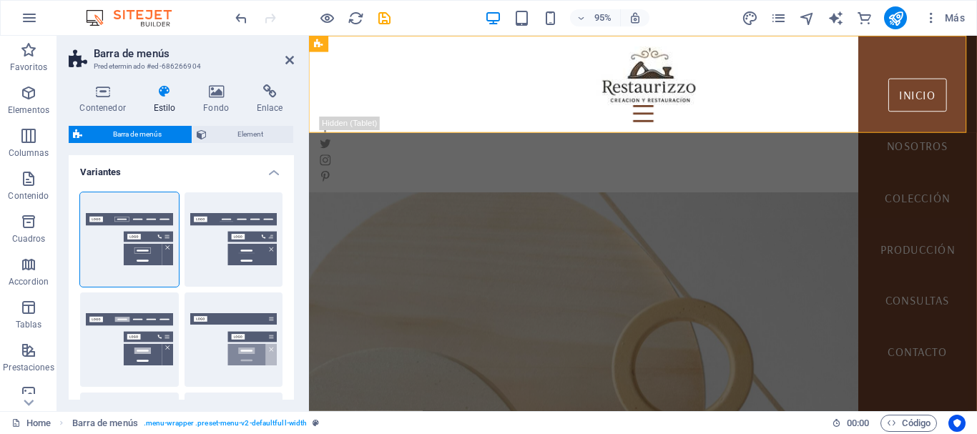
click at [164, 89] on icon at bounding box center [164, 91] width 44 height 14
click at [290, 63] on icon at bounding box center [289, 59] width 9 height 11
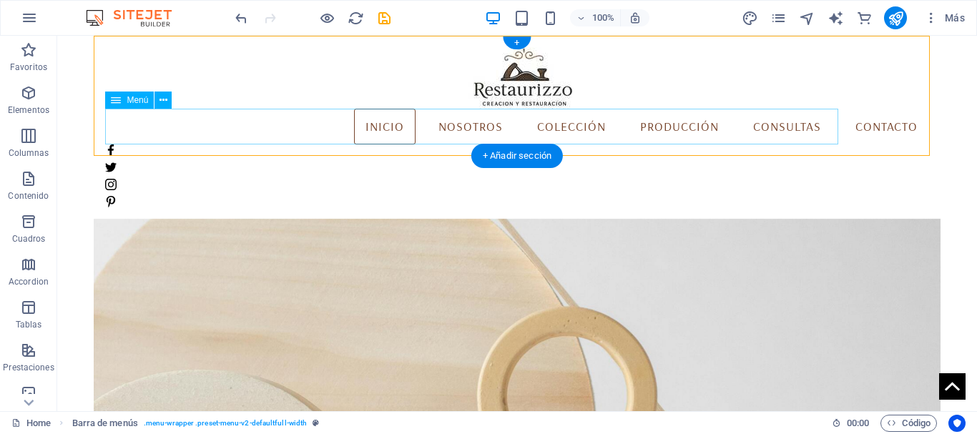
click at [252, 128] on nav "[PERSON_NAME] Colección Producción Consultas Contacto" at bounding box center [516, 127] width 823 height 36
click at [166, 100] on icon at bounding box center [164, 100] width 8 height 15
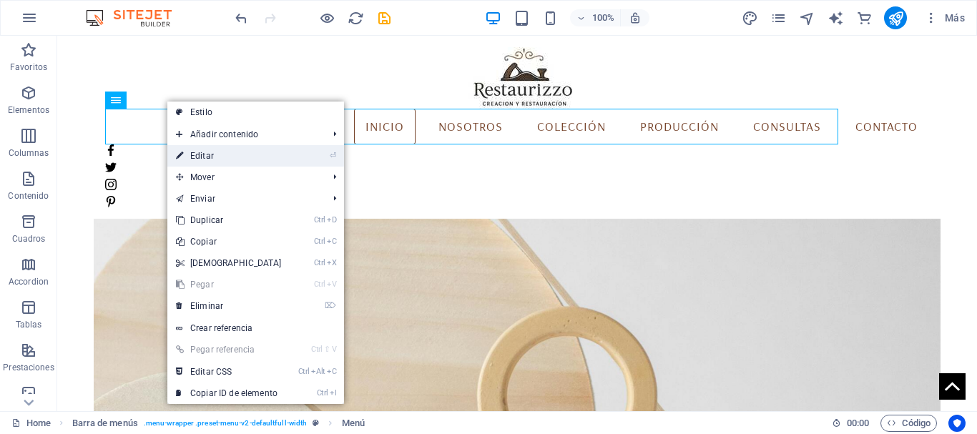
click at [197, 158] on link "⏎ Editar" at bounding box center [228, 155] width 123 height 21
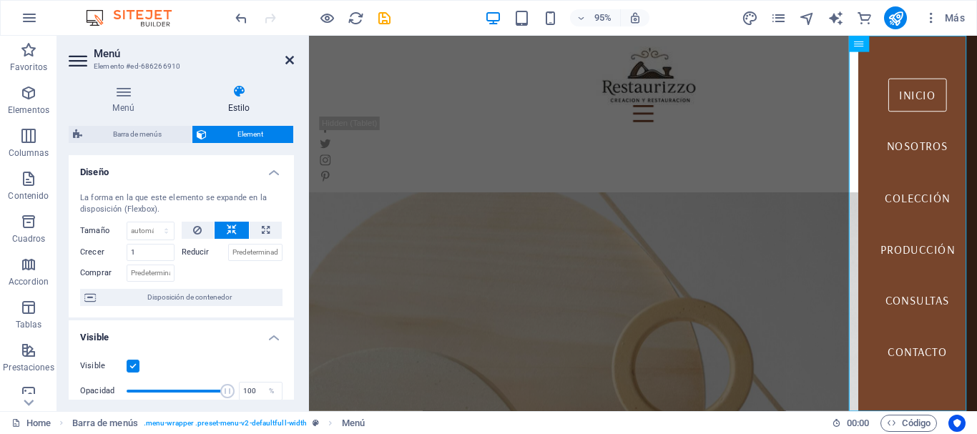
click at [292, 62] on icon at bounding box center [289, 59] width 9 height 11
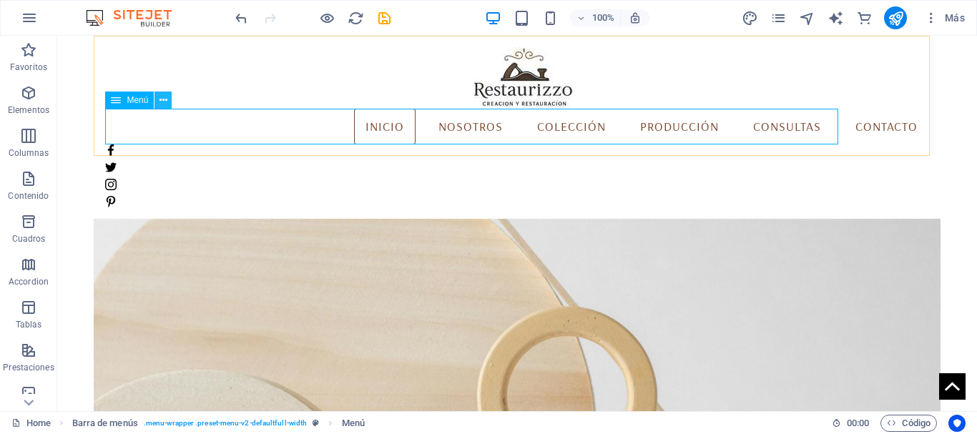
click at [166, 98] on icon at bounding box center [164, 100] width 8 height 15
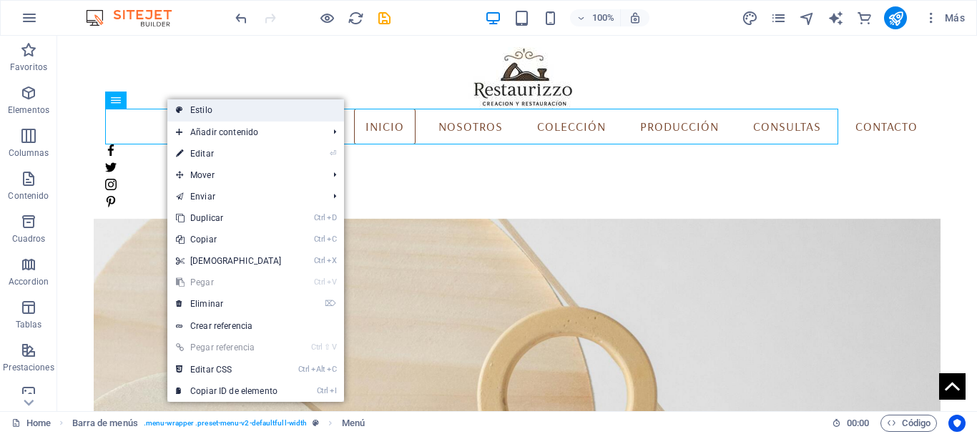
click at [229, 111] on link "Estilo" at bounding box center [255, 109] width 177 height 21
select select "rem"
select select
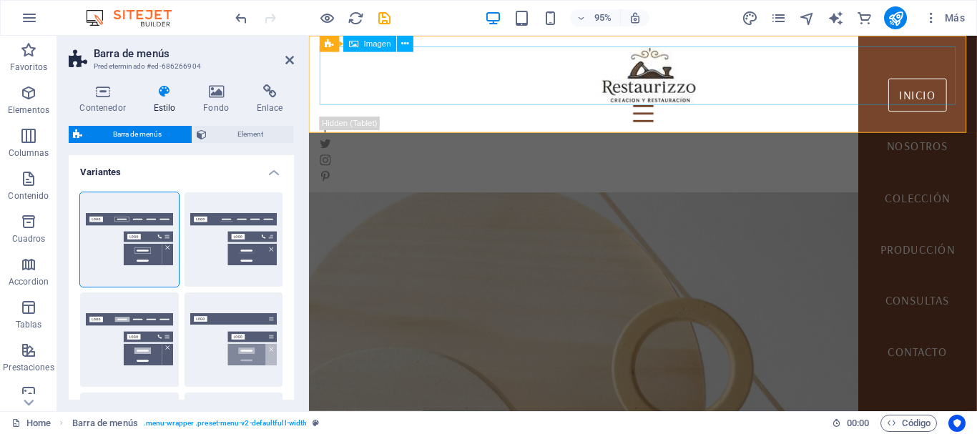
click at [408, 91] on figure at bounding box center [660, 78] width 680 height 62
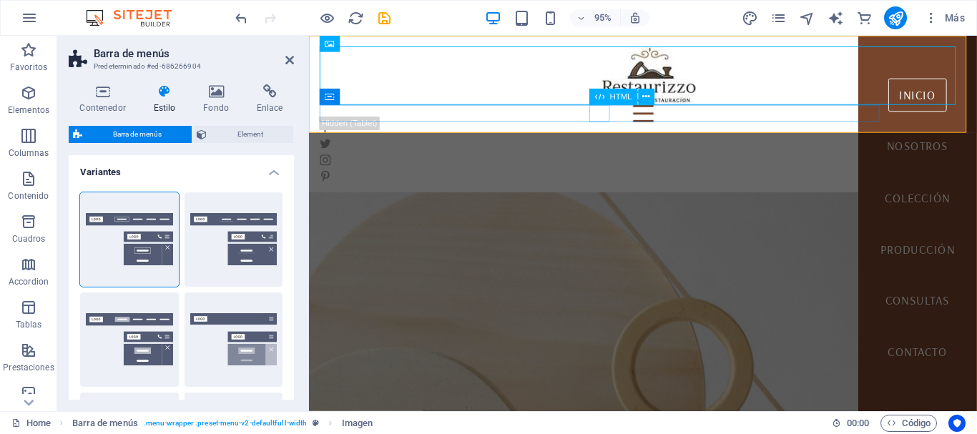
click at [612, 121] on div at bounding box center [660, 118] width 657 height 18
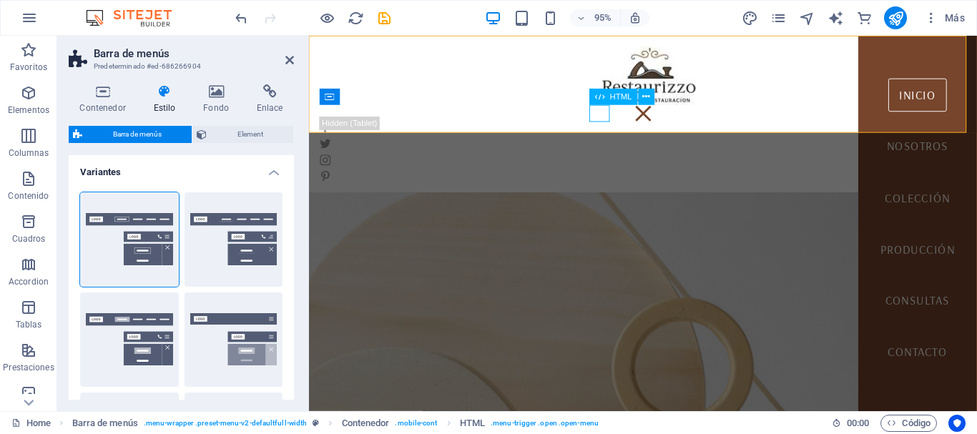
click at [613, 115] on div at bounding box center [660, 118] width 657 height 18
click at [159, 139] on span "Barra de menús" at bounding box center [137, 134] width 101 height 17
click at [212, 132] on span "Element" at bounding box center [250, 134] width 78 height 17
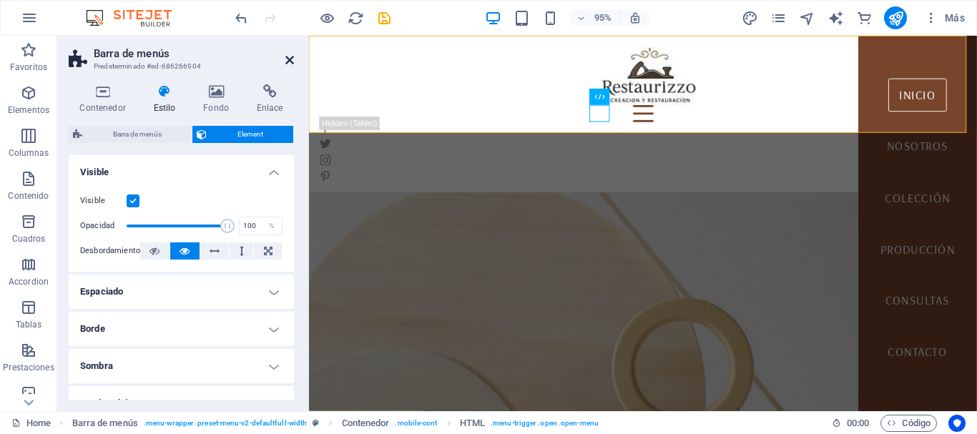
drag, startPoint x: 290, startPoint y: 57, endPoint x: 242, endPoint y: 23, distance: 59.5
click at [290, 57] on icon at bounding box center [289, 59] width 9 height 11
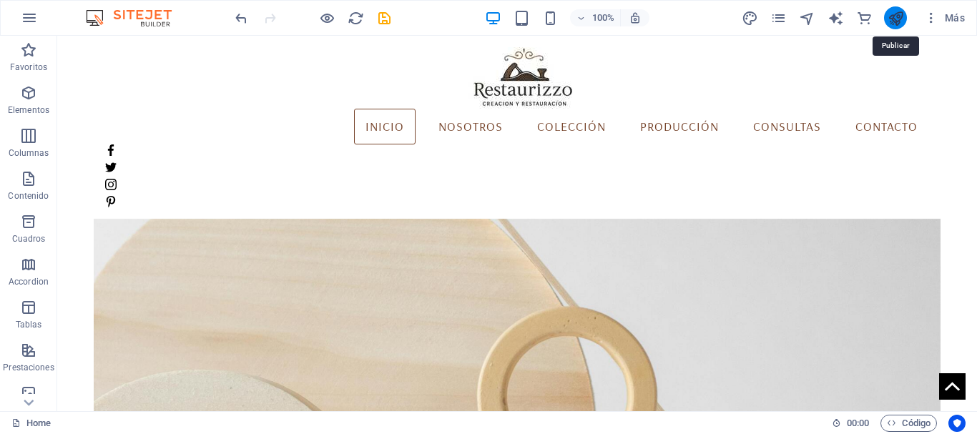
click at [891, 16] on icon "publish" at bounding box center [896, 18] width 16 height 16
